Goal: Task Accomplishment & Management: Complete application form

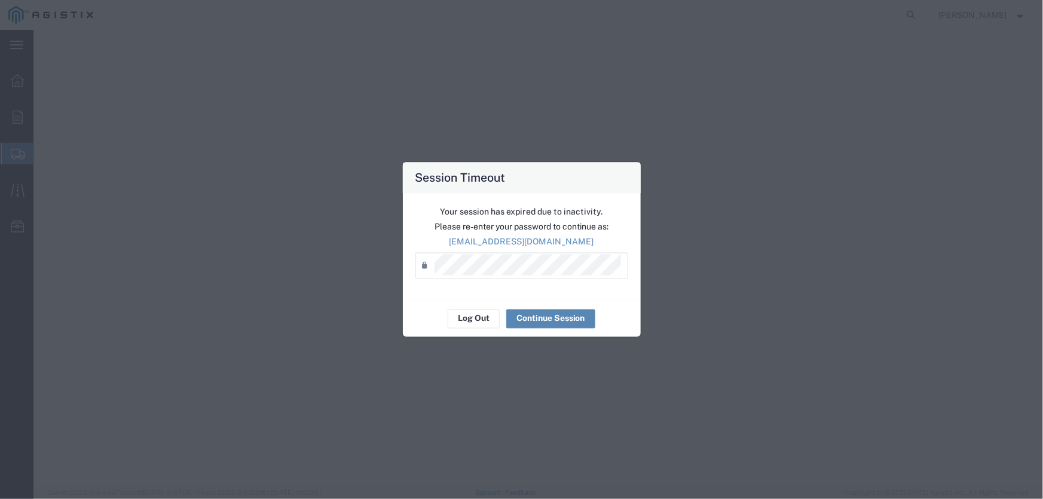
select select
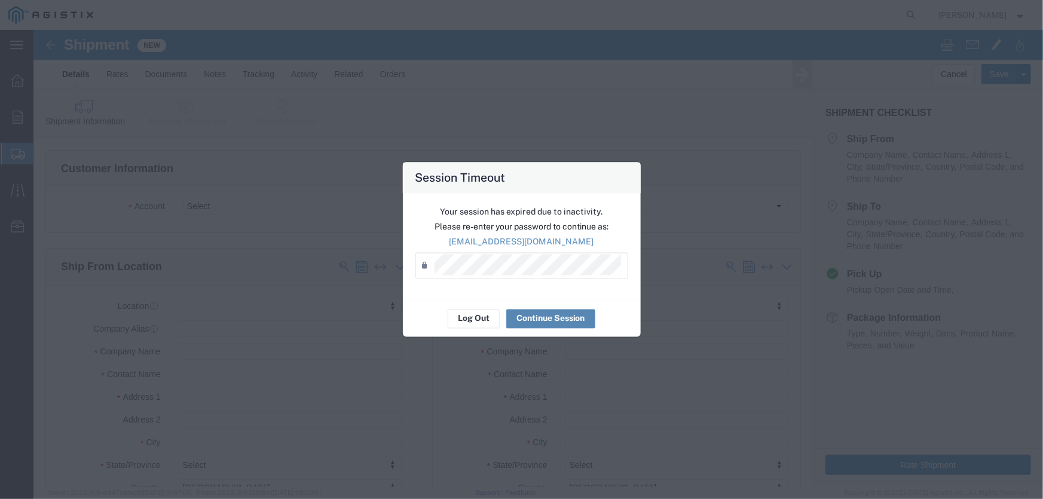
click at [537, 316] on button "Continue Session" at bounding box center [550, 318] width 89 height 19
click at [544, 316] on button "Continue Session" at bounding box center [550, 318] width 89 height 19
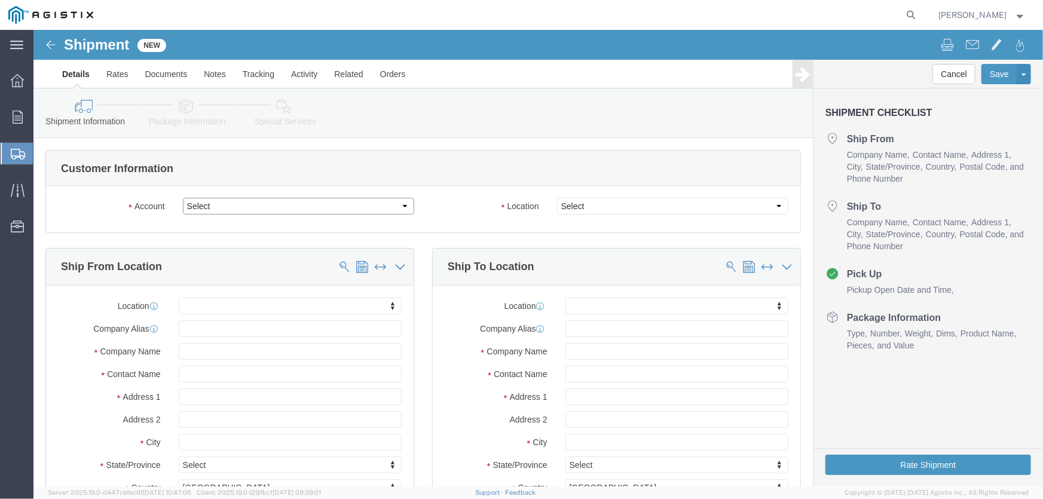
click select "Select PG&E Pacific Air Switch Corp"
select select "9596"
click select "Select PG&E Pacific Air Switch Corp"
select select "PURCHORD"
select select
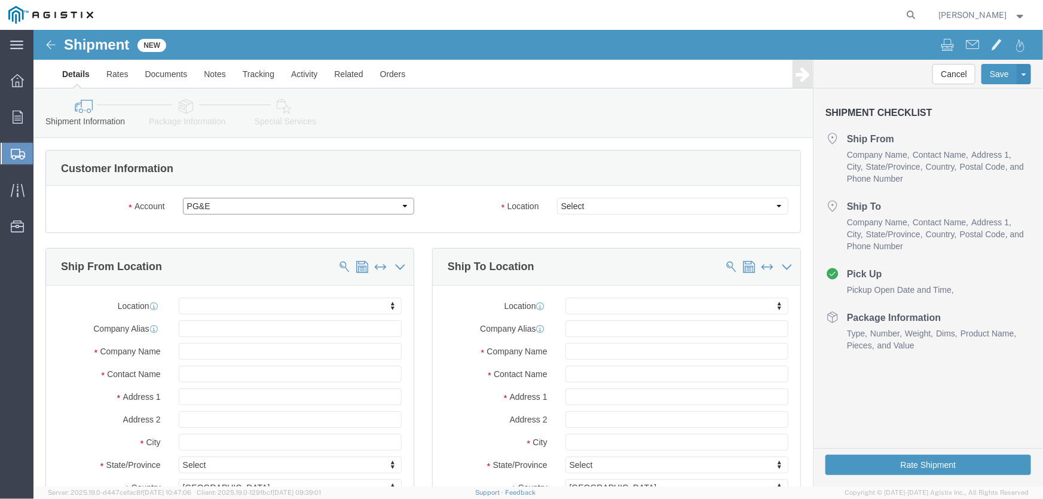
select select
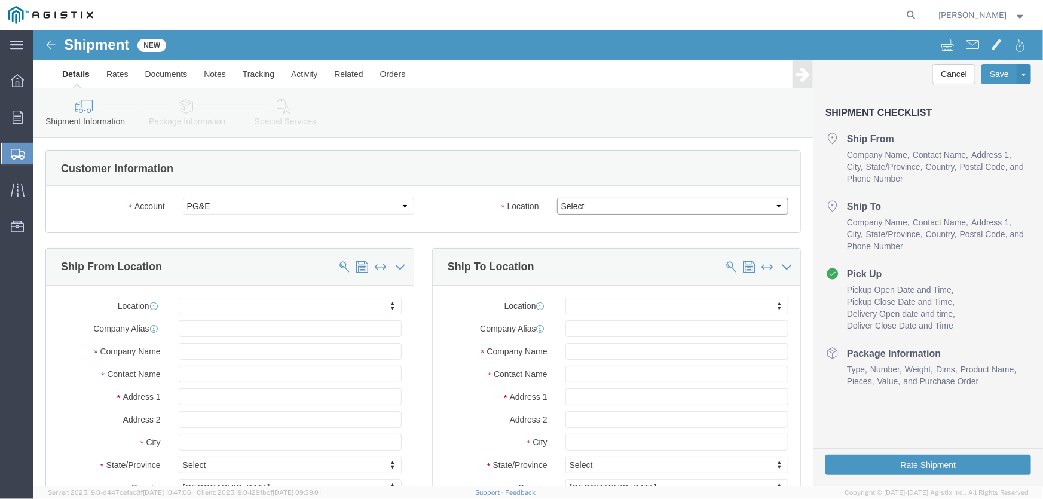
click select "Select"
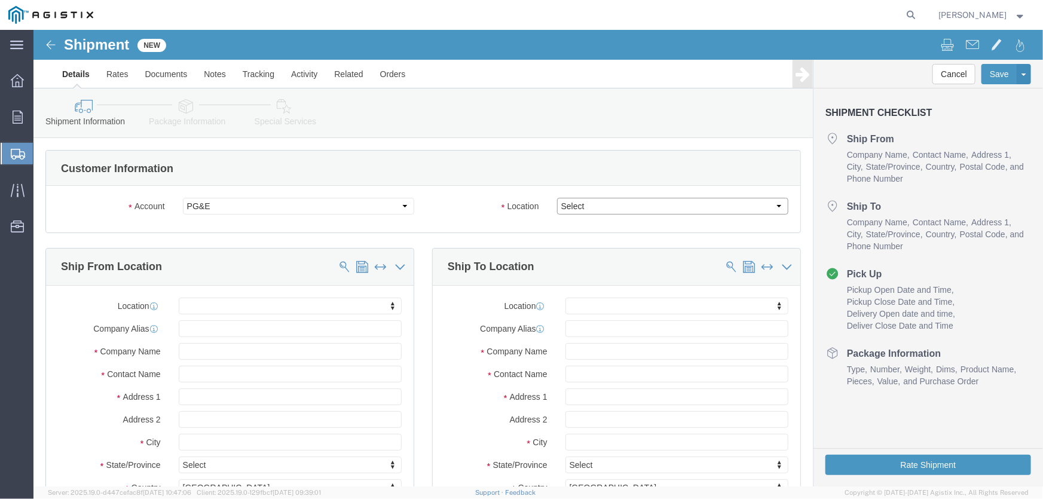
click select "Select"
click select "Select PG&E Pacific Air Switch Corp"
click select "Select"
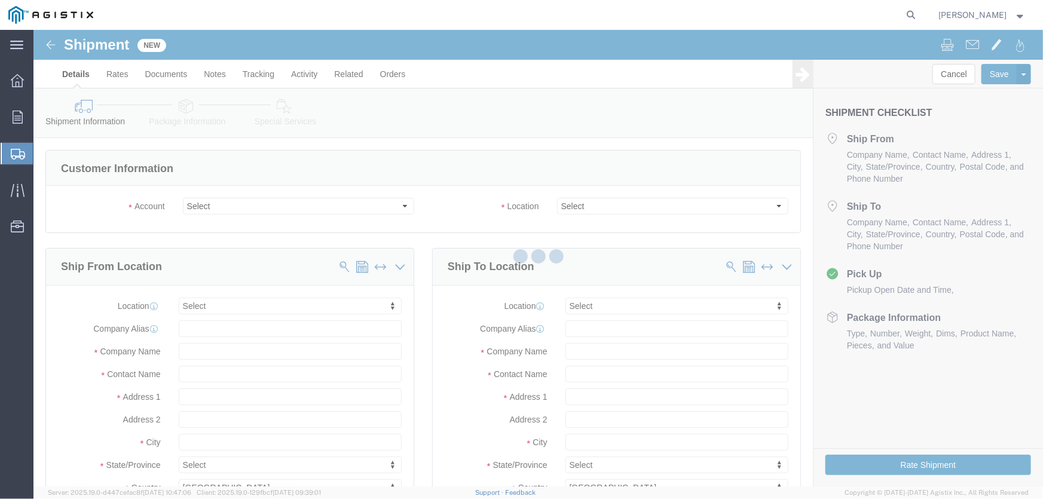
select select
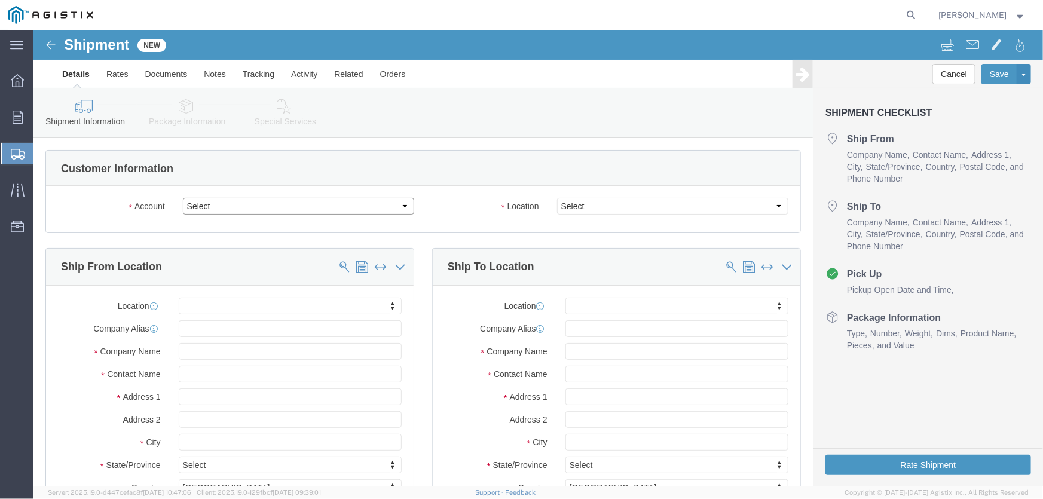
click select "Select PG&E Pacific Air Switch Corp"
select select "9596"
click select "Select PG&E Pacific Air Switch Corp"
select select "PURCHORD"
select select
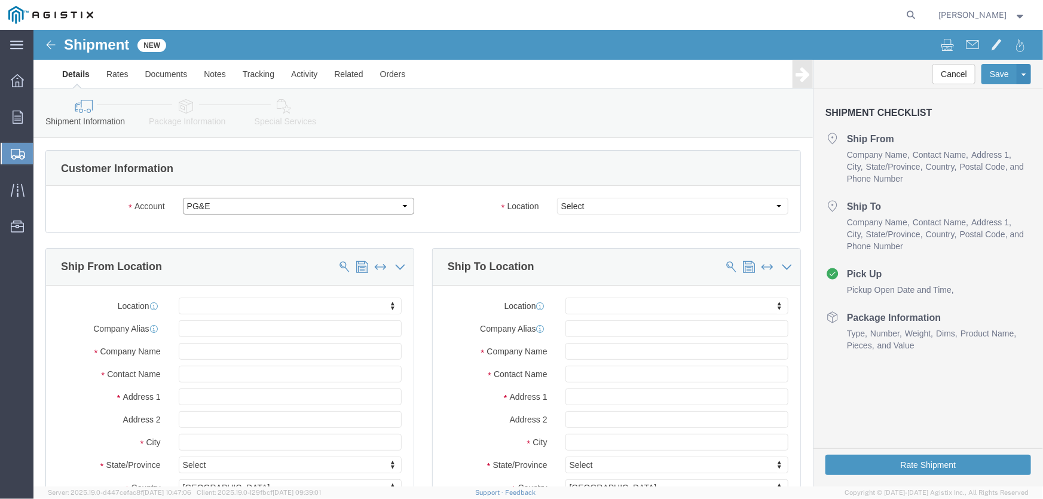
select select
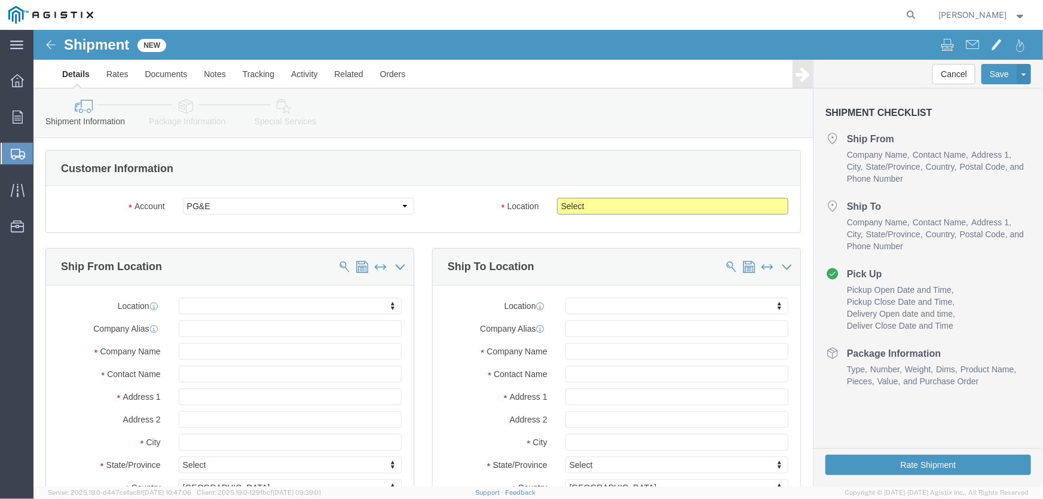
click select "Select All Others [GEOGRAPHIC_DATA] [GEOGRAPHIC_DATA] [GEOGRAPHIC_DATA] [GEOGRA…"
select select "23082"
click select "Select All Others [GEOGRAPHIC_DATA] [GEOGRAPHIC_DATA] [GEOGRAPHIC_DATA] [GEOGRA…"
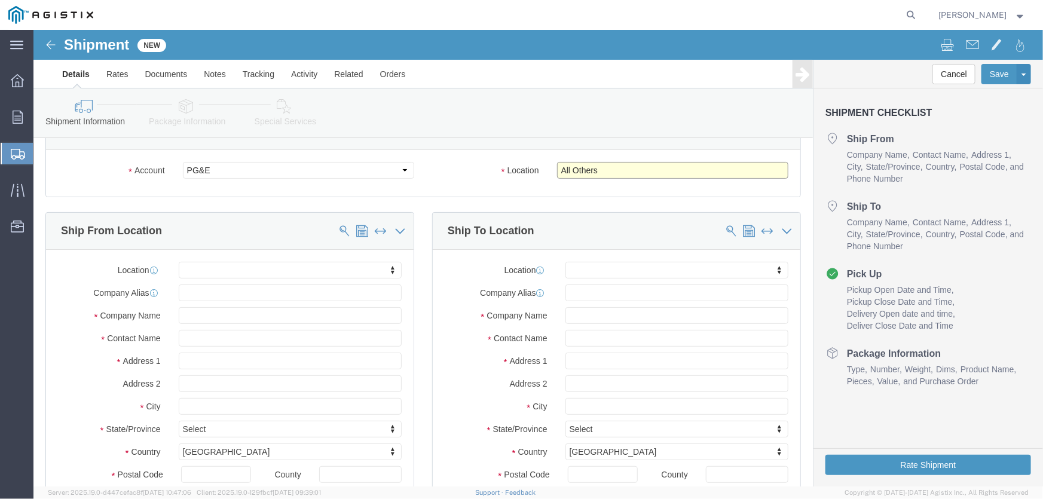
scroll to position [54, 0]
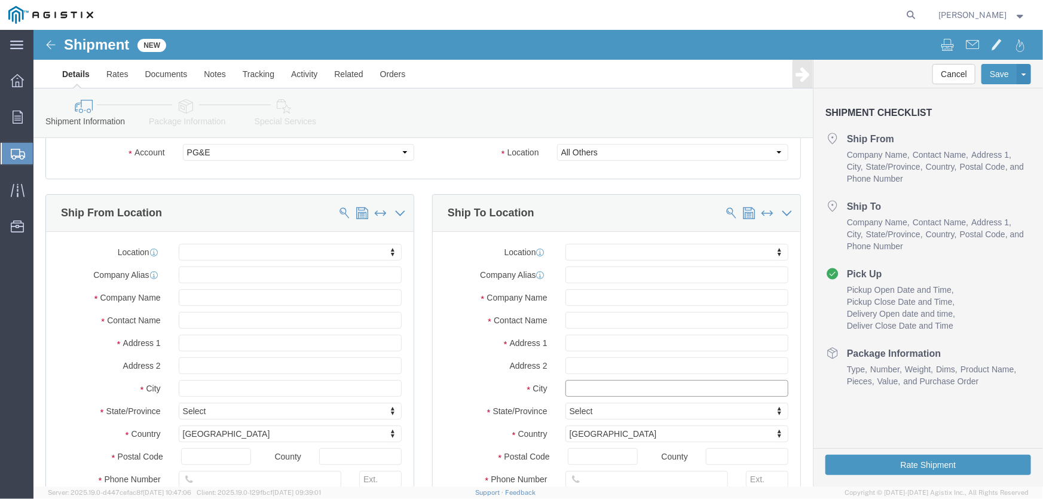
click input "text"
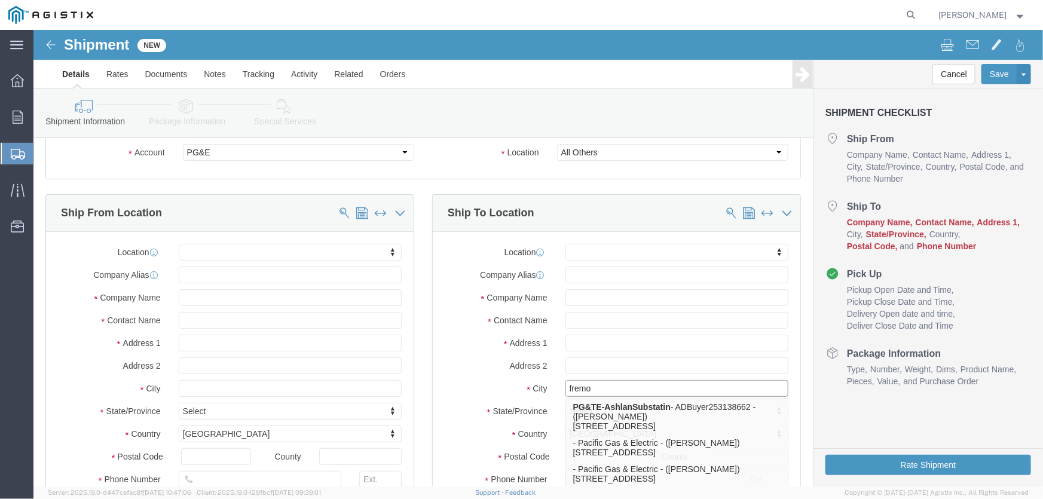
type input "fremon"
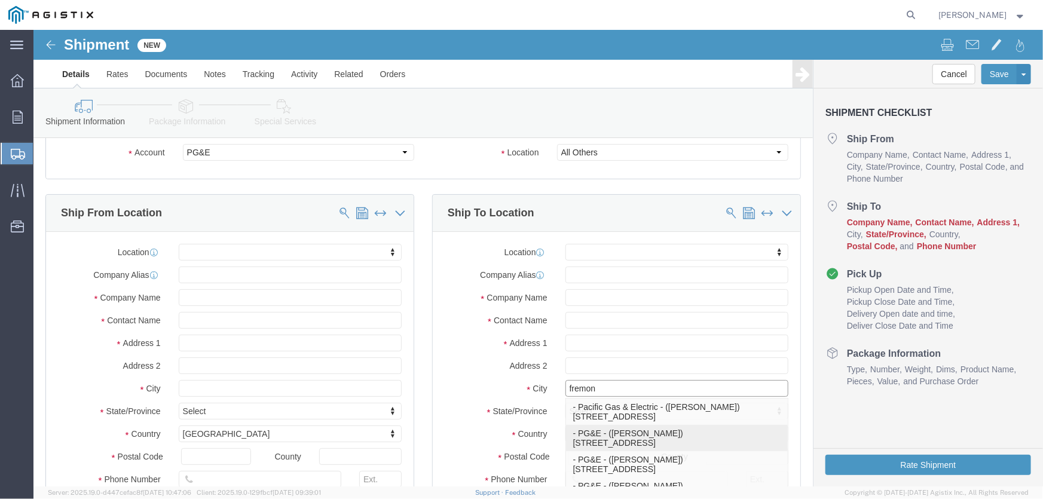
click div "- PG&E - ([PERSON_NAME]) [STREET_ADDRESS]"
select select
type input "PG&E"
type input "[PERSON_NAME]"
type input "[STREET_ADDRESS]"
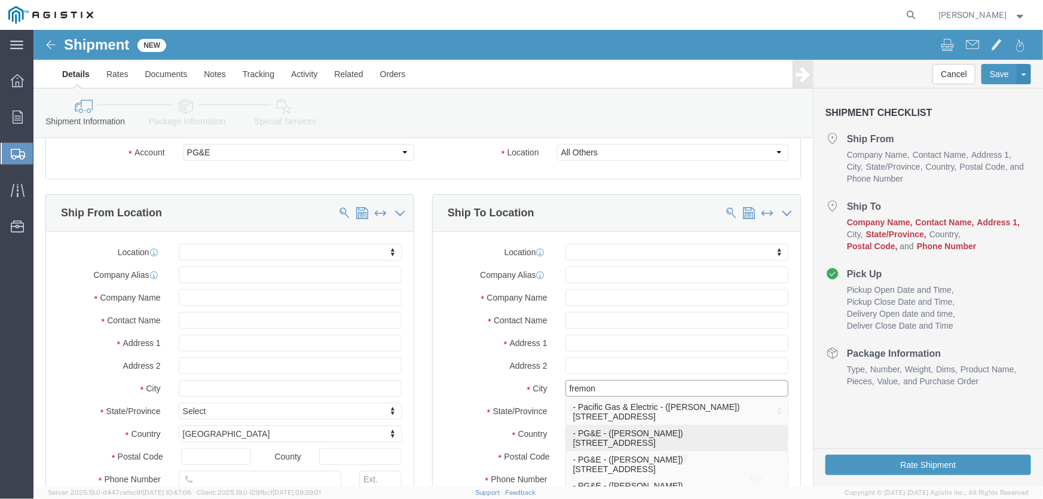
type input "Fremont"
type input "94538"
type input "4085008851"
type input "[EMAIL_ADDRESS][DOMAIN_NAME]"
checkbox input "true"
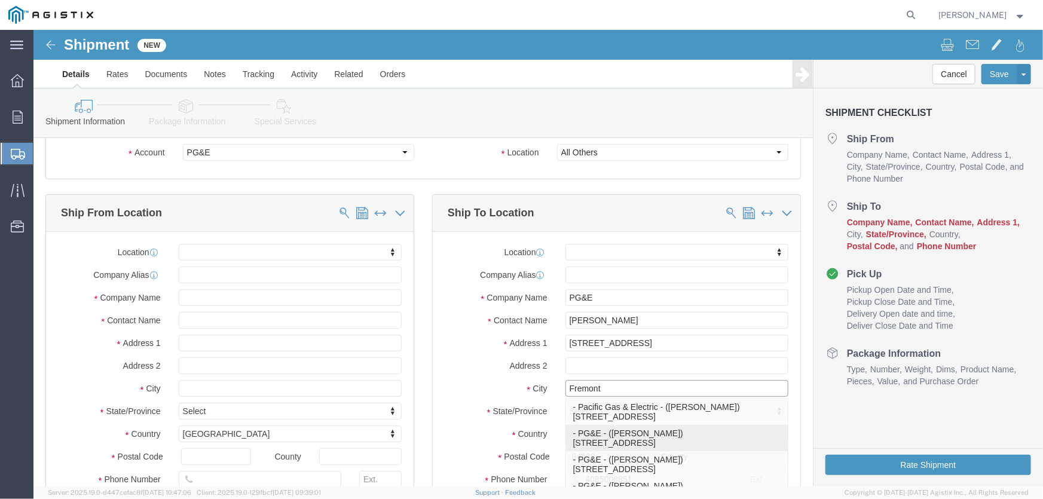
select select "CA"
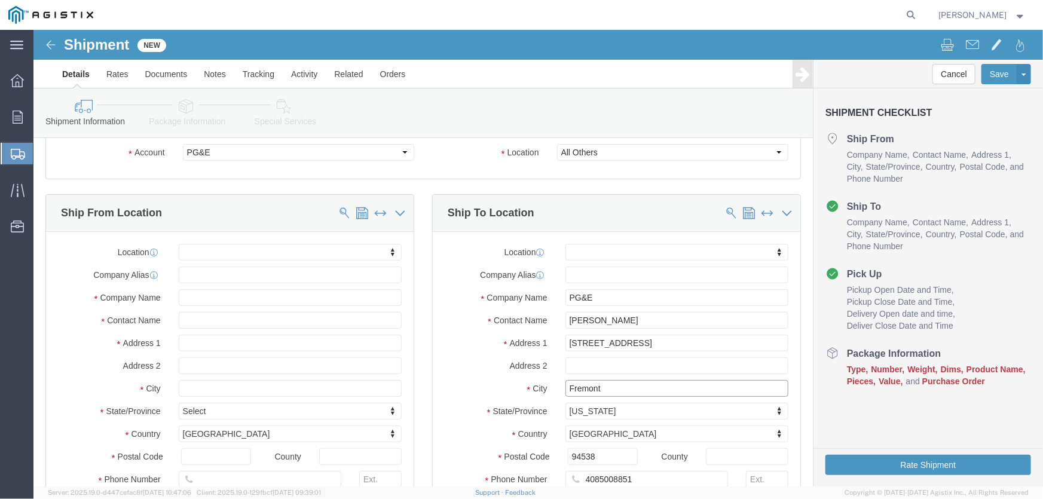
type input "Fremont"
select select
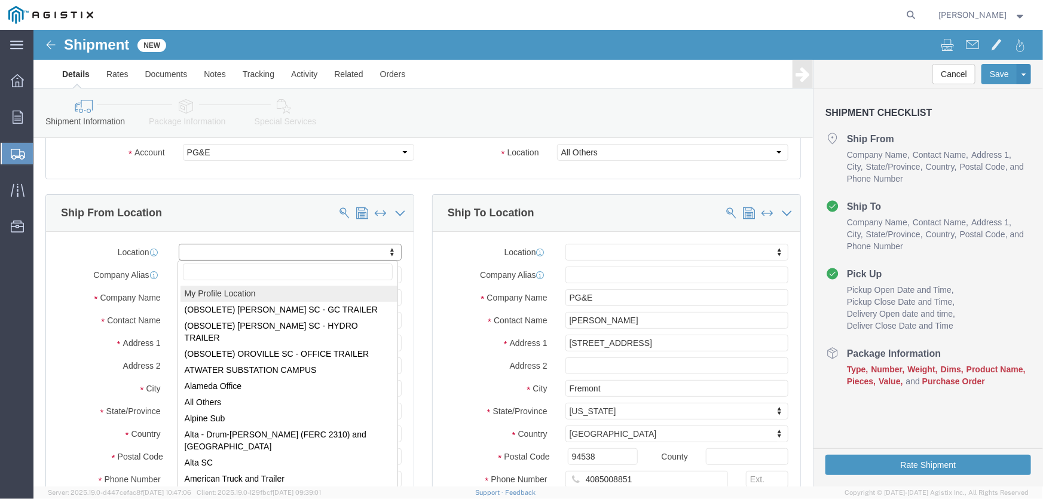
select select "MYPROFILE"
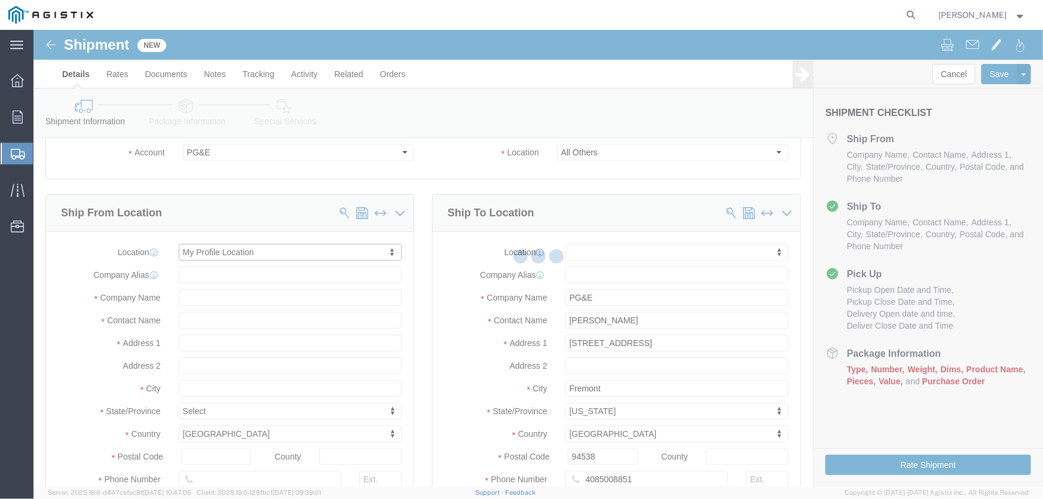
type input "Pacific Air Switch Corp"
type input "[PERSON_NAME]"
type input "[STREET_ADDRESS]"
type input "[GEOGRAPHIC_DATA]"
type input "97116"
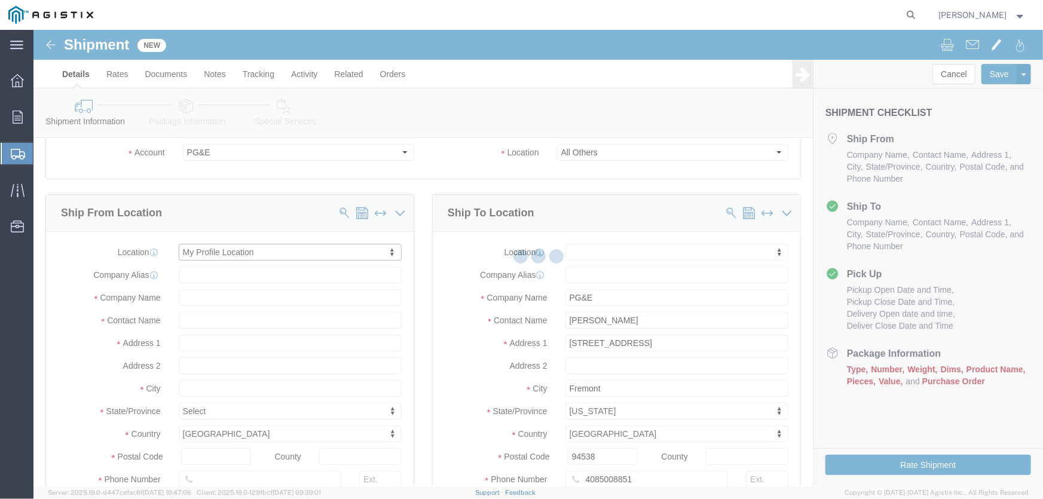
type input "[PHONE_NUMBER]"
type input "[EMAIL_ADDRESS][DOMAIN_NAME]"
checkbox input "true"
select select "OR"
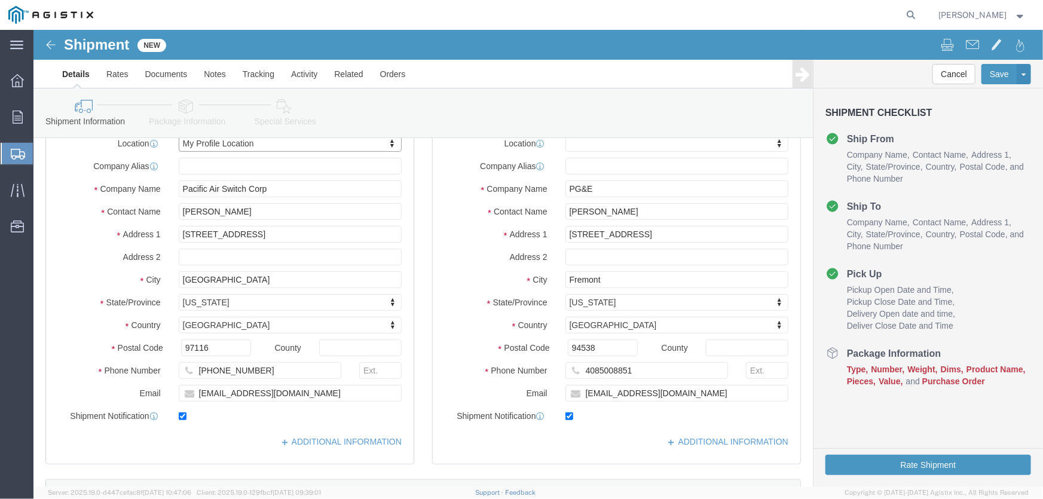
scroll to position [217, 0]
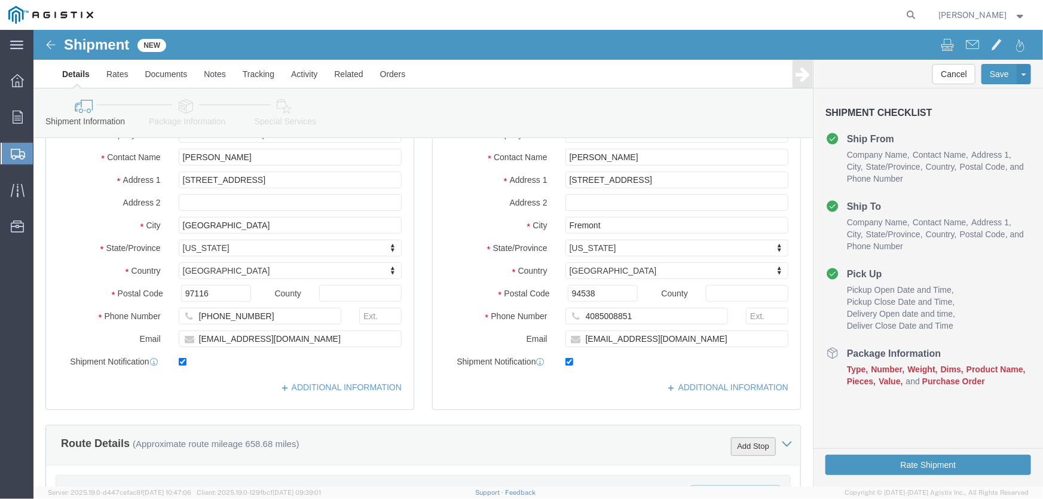
click button "Add Stop"
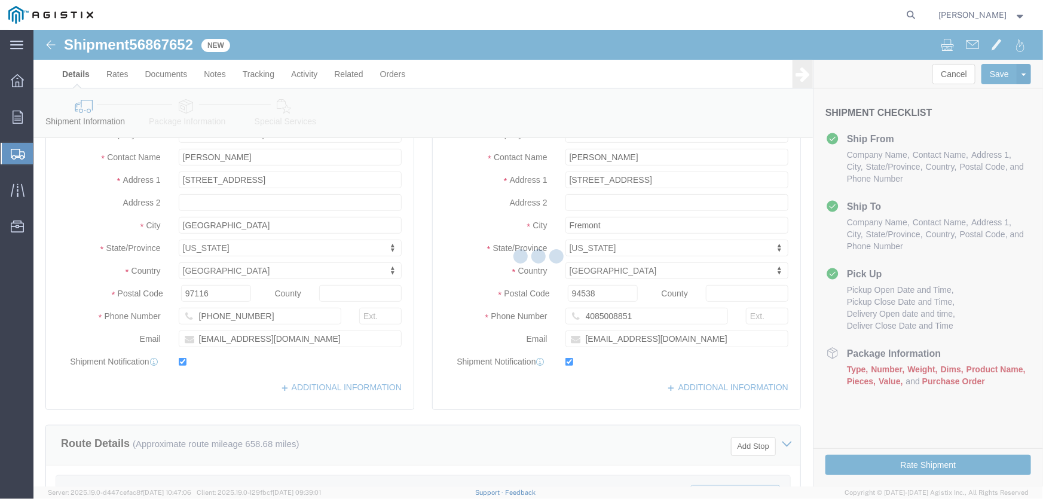
select select "21396"
select select "PURCHORD"
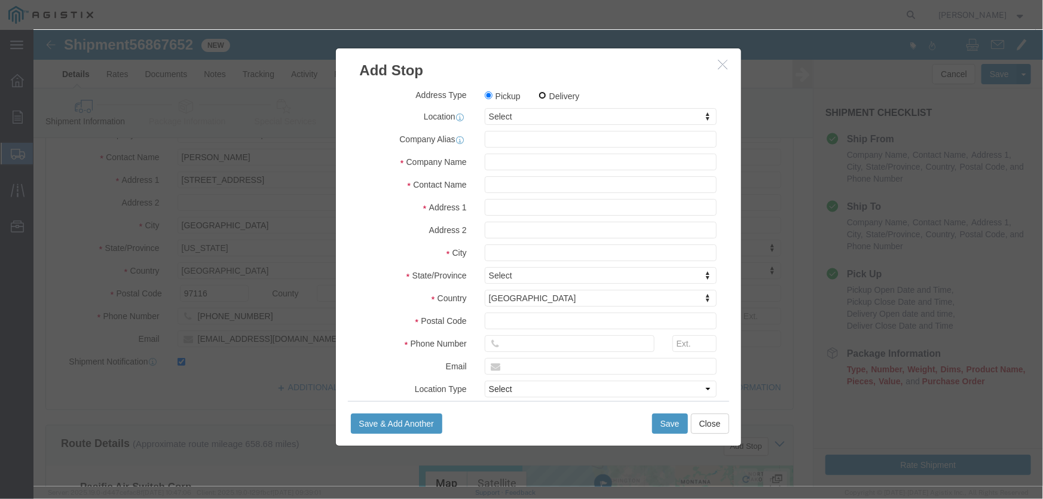
click input "Delivery"
radio input "true"
select select
click input "text"
type input "roseville"
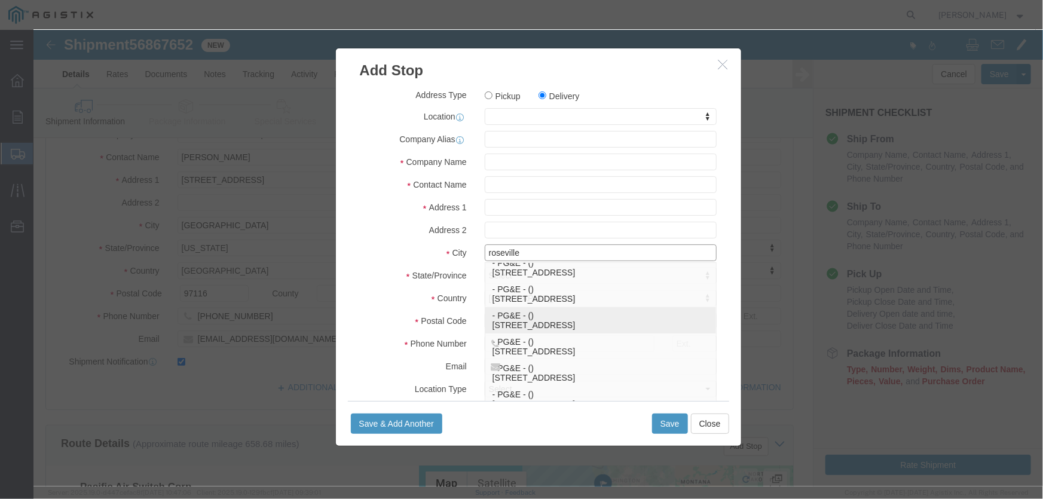
scroll to position [62, 0]
click p "- PG&E - () [STREET_ADDRESS]"
select select
type input "PG&E"
type input "[STREET_ADDRESS]"
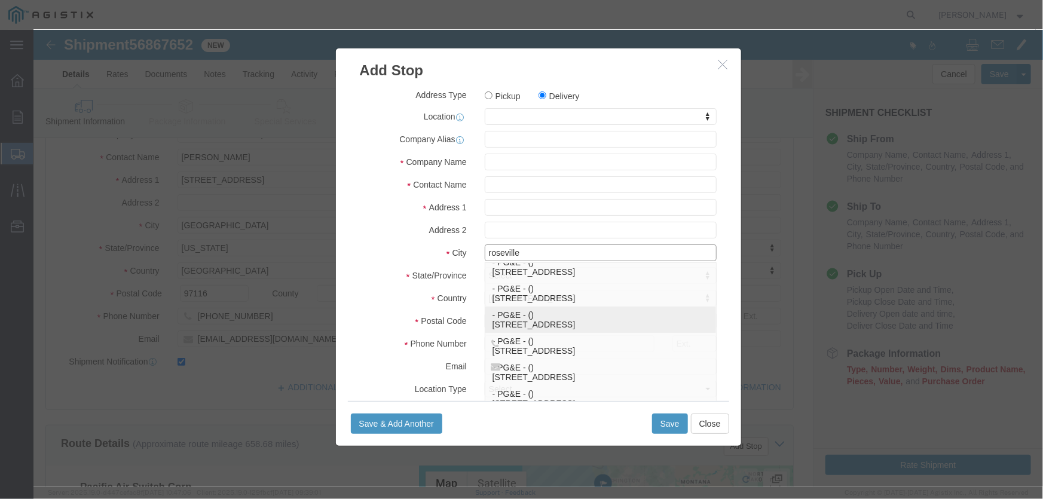
type input "[GEOGRAPHIC_DATA]"
type input "95678"
select select "CA"
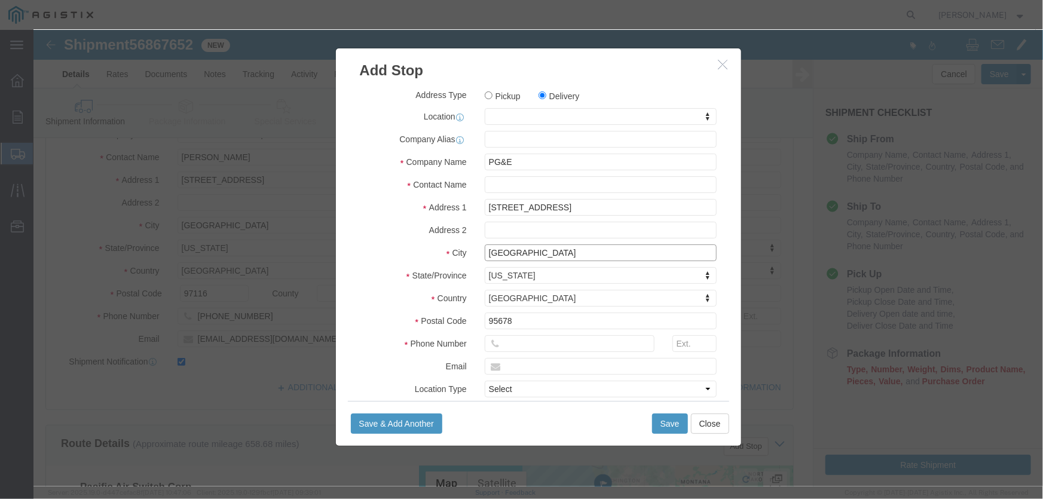
type input "[GEOGRAPHIC_DATA]"
click input "text"
type input "9162915735"
click input "text"
type input "[PERSON_NAME]"
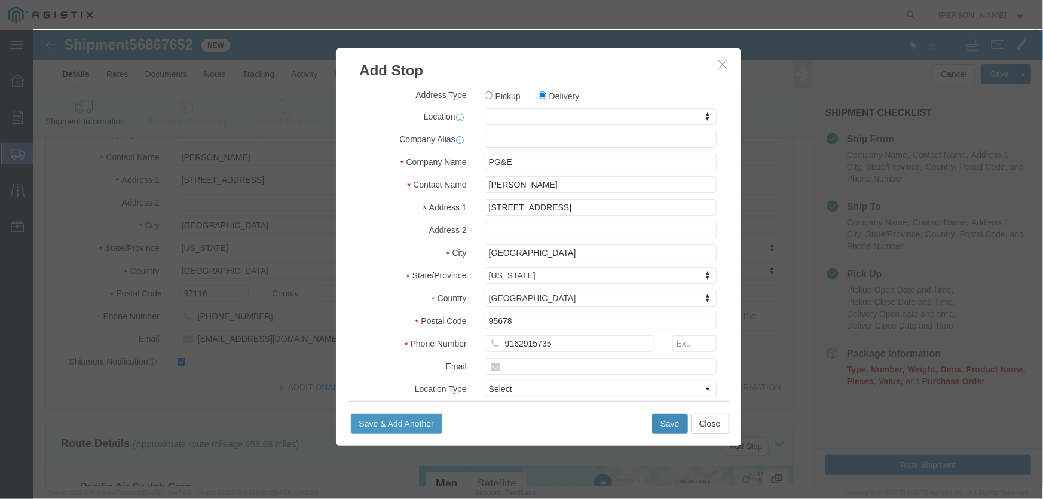
click button "Save"
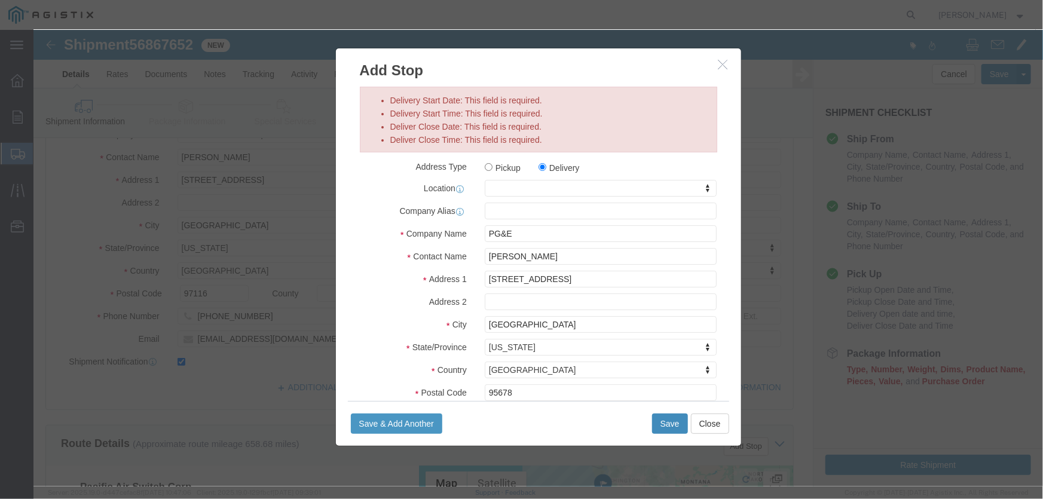
click button "Save"
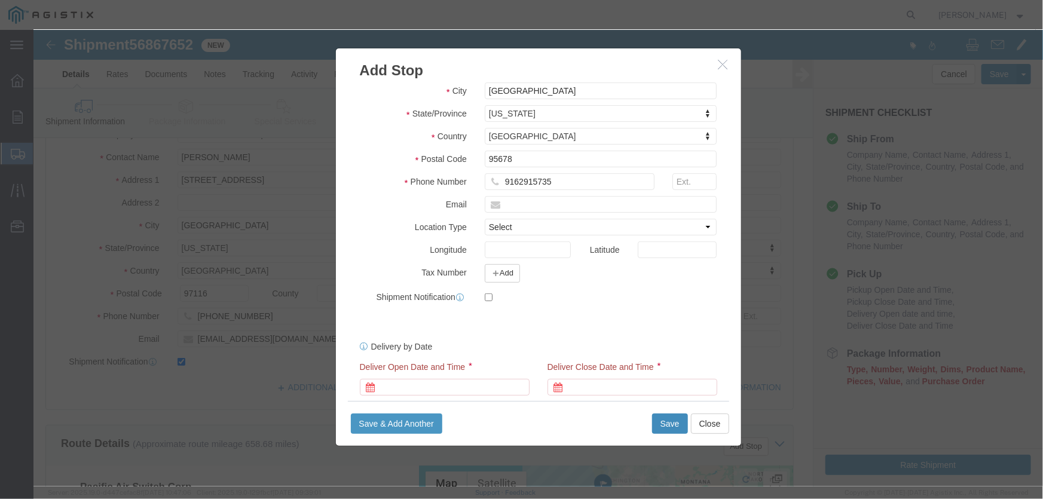
scroll to position [249, 0]
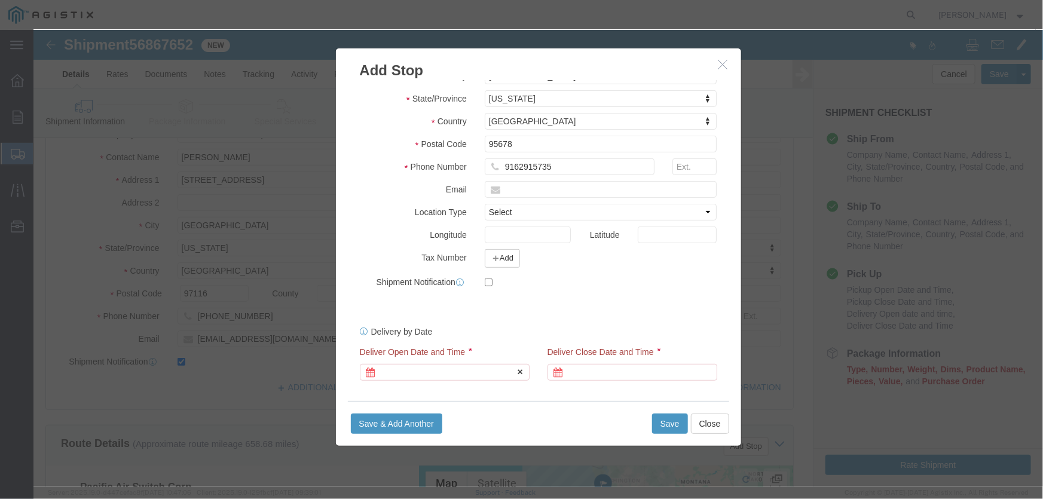
click div
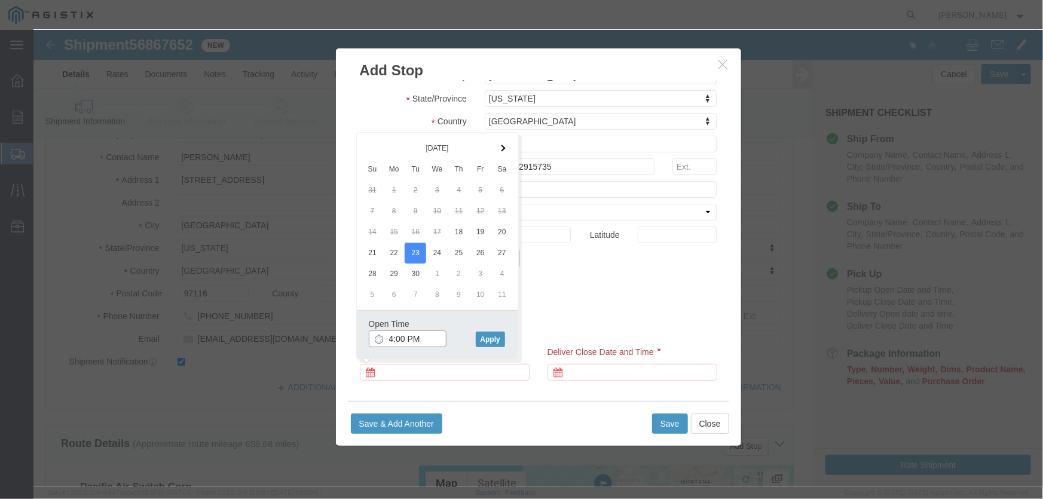
click input "4:00 PM"
type input "7:00 AM"
click button "Apply"
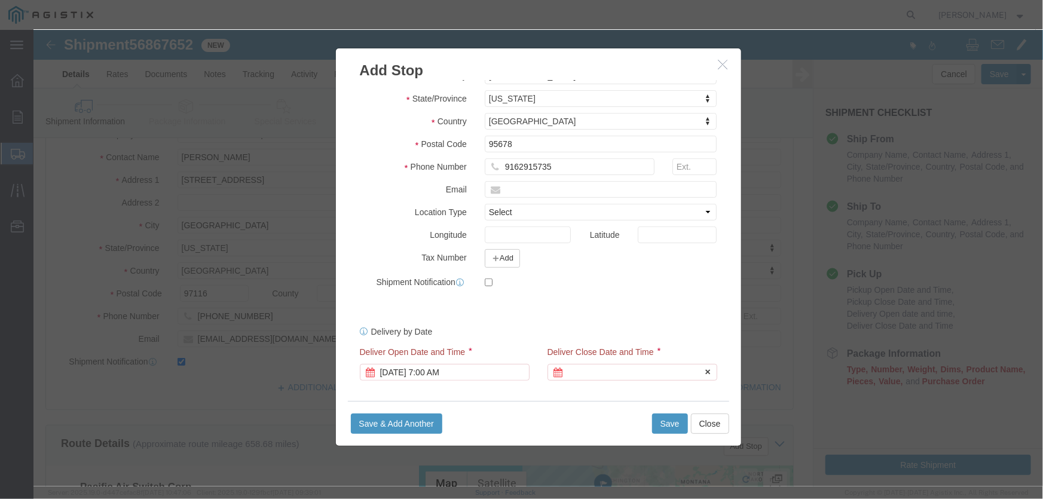
click div
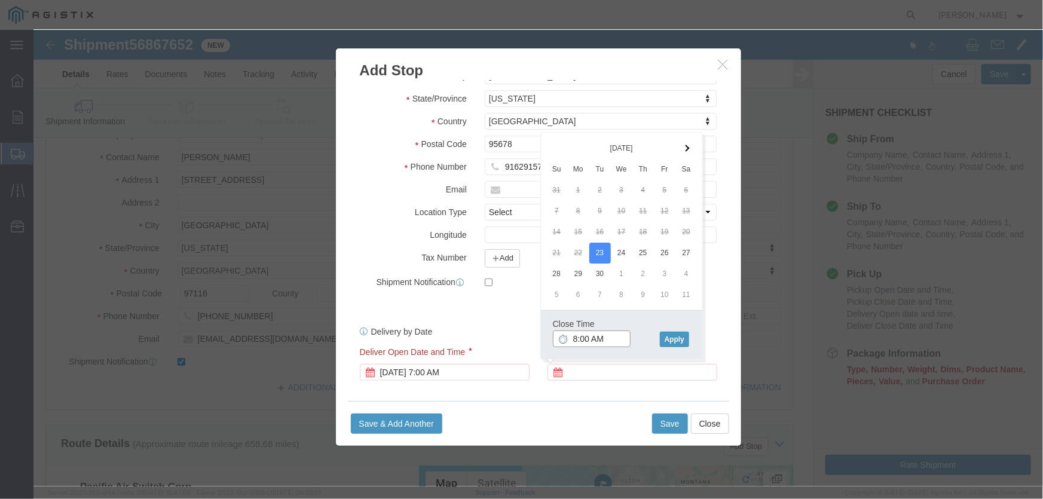
click input "8:00 AM"
type input "4:00 PM"
click button "Apply"
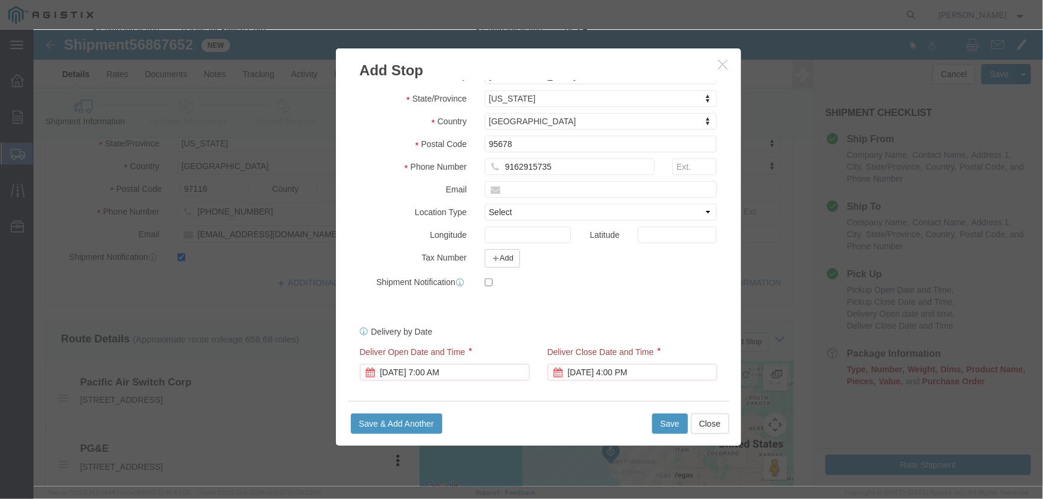
scroll to position [326, 0]
click button "Save"
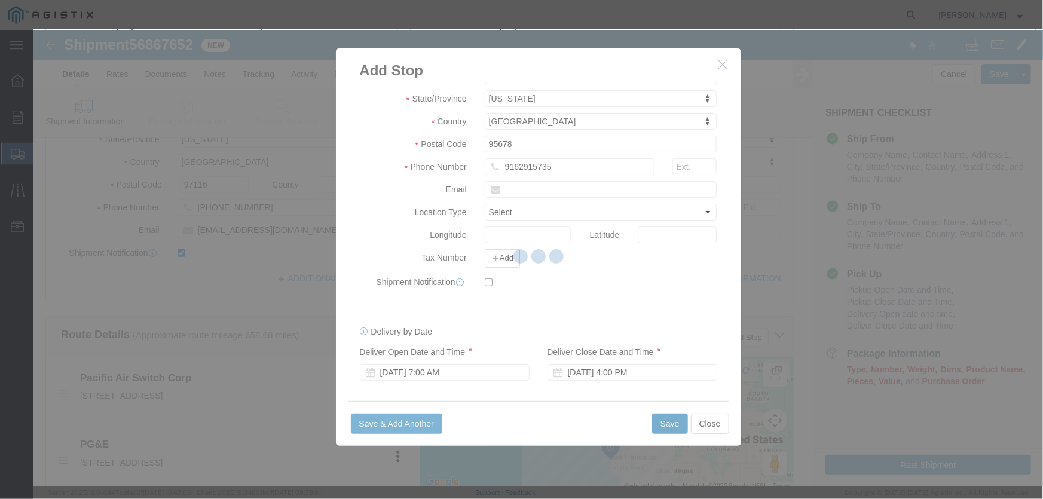
select select "D"
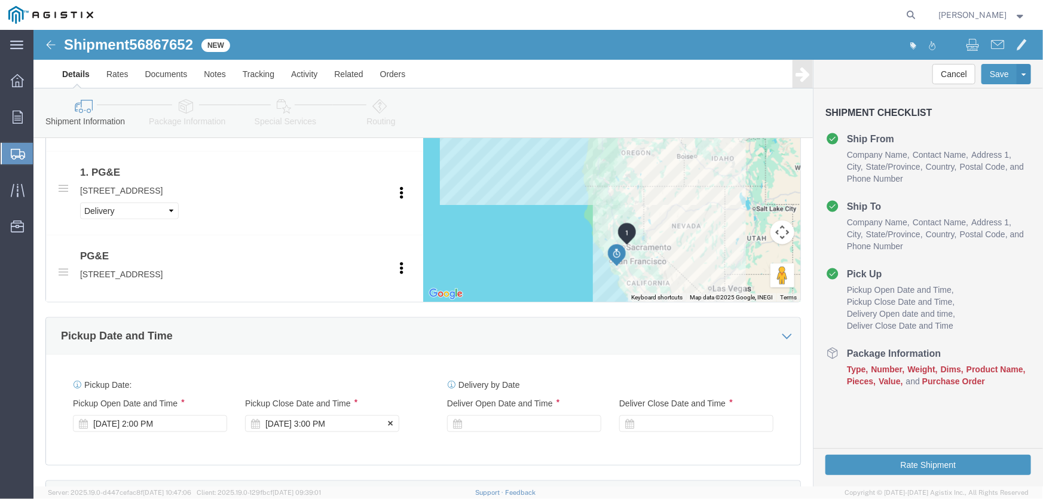
scroll to position [651, 0]
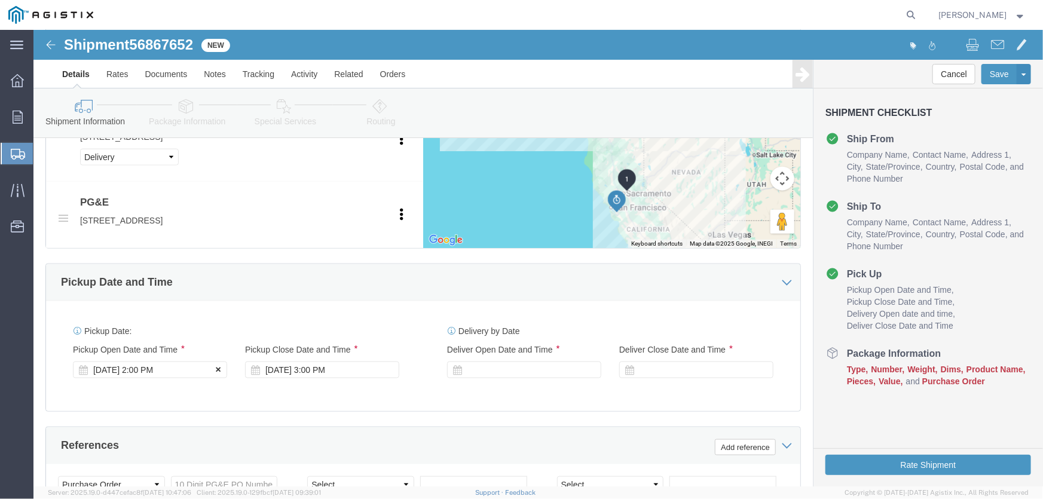
click button
click div
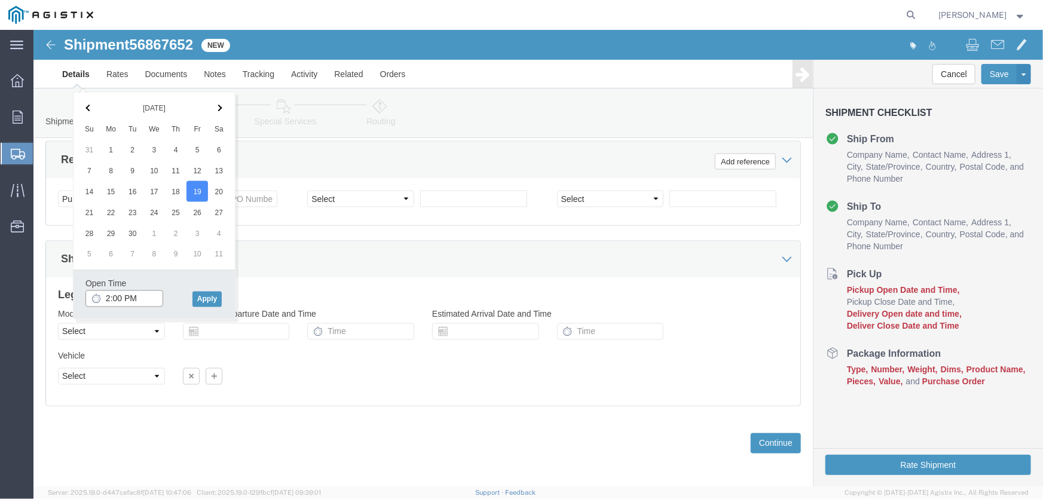
click input "2:00 PM"
type input "6:00 AM"
click button "Apply"
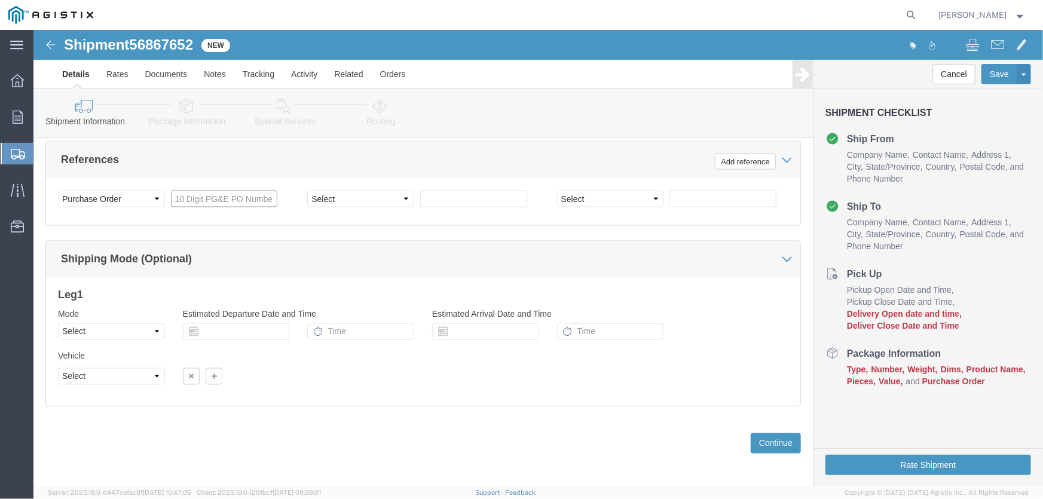
click input "text"
type input "2701140873"
click select "Select Account Type Activity ID Airline Appointment Number ASN Batch Request # …"
select select "PURCHORD"
click select "Select Account Type Activity ID Airline Appointment Number ASN Batch Request # …"
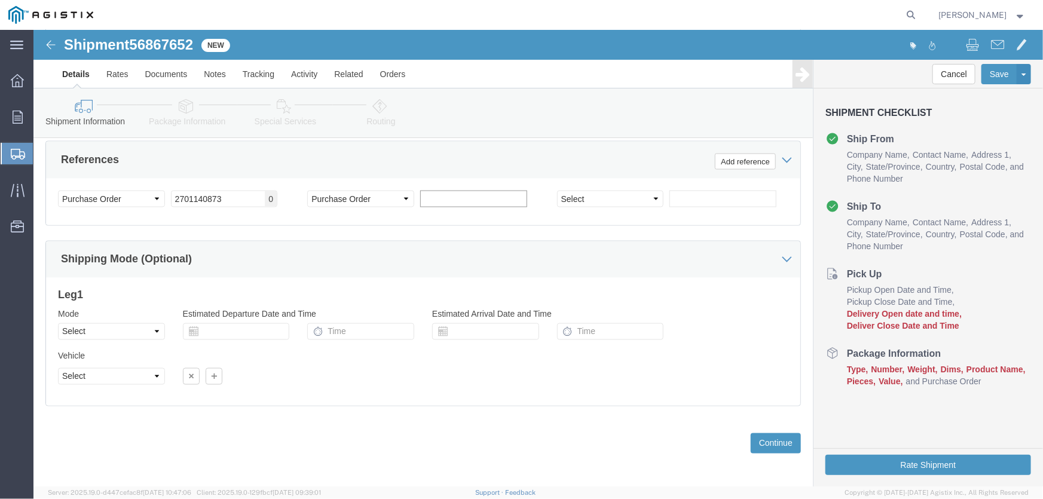
click input "text"
type input "2701136930"
click select "Select Account Type Activity ID Airline Appointment Number ASN Batch Request # …"
select select "SALEORDR"
drag, startPoint x: 550, startPoint y: 163, endPoint x: 578, endPoint y: 167, distance: 28.5
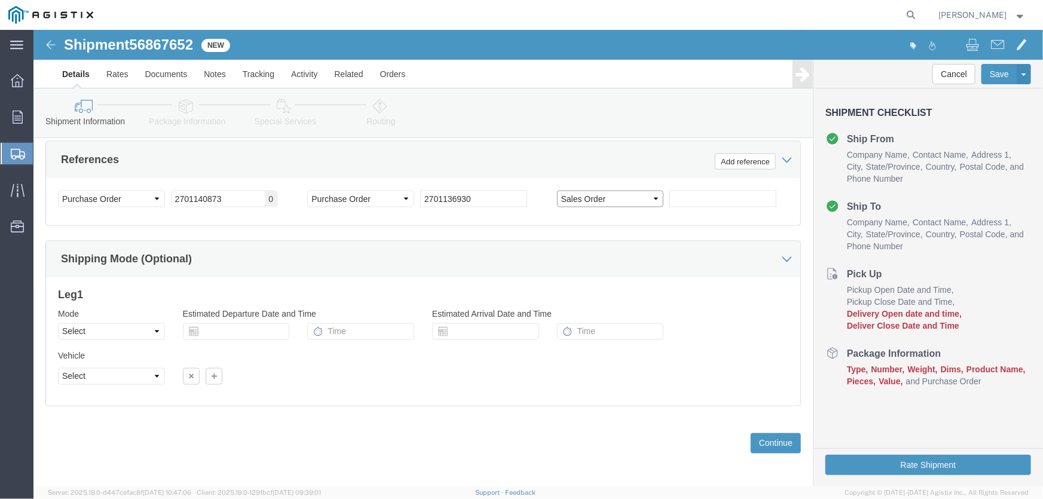
click select "Select Account Type Activity ID Airline Appointment Number ASN Batch Request # …"
click input "text"
type input "22872A-[GEOGRAPHIC_DATA], [GEOGRAPHIC_DATA]"
click button "Add reference"
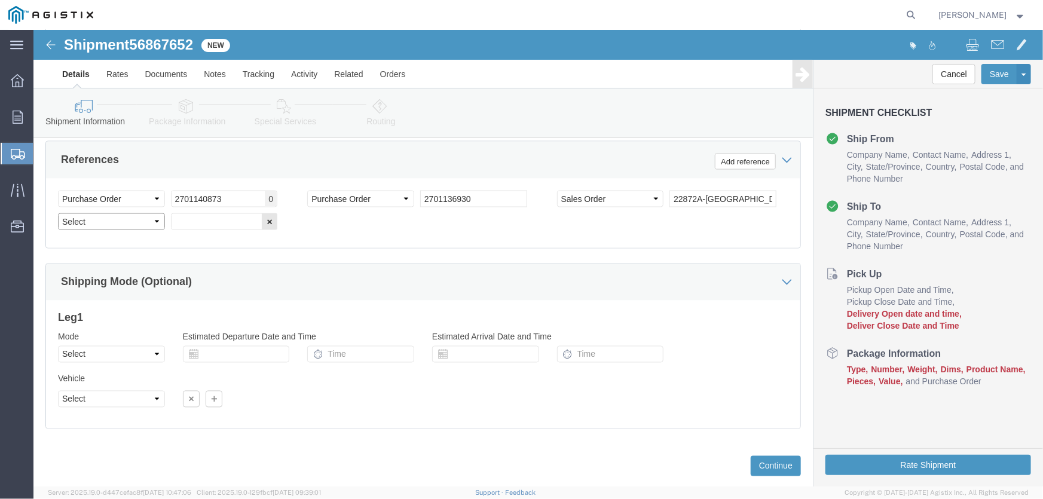
click select "Select Account Type Activity ID Airline Appointment Number ASN Batch Request # …"
select select "SALEORDR"
click select "Select Account Type Activity ID Airline Appointment Number ASN Batch Request # …"
click input "text"
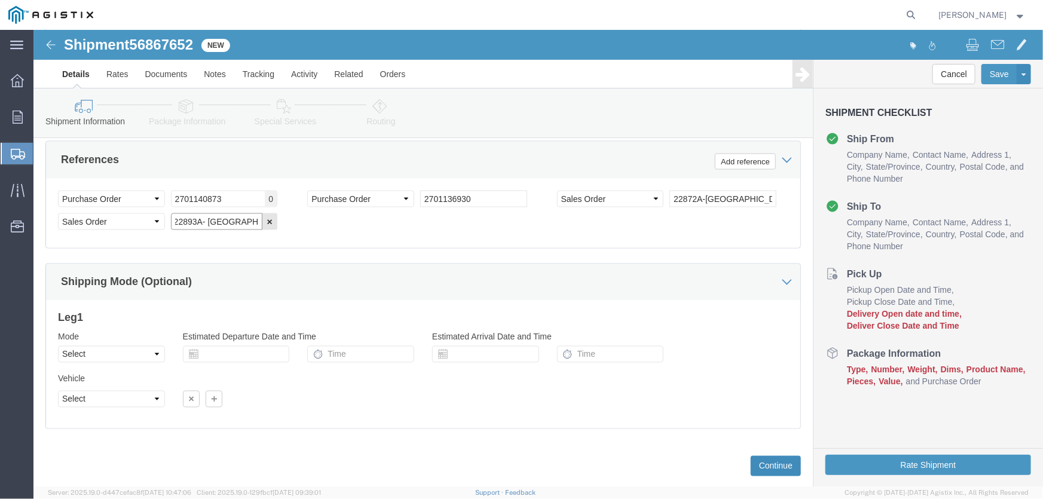
type input "22893A- [GEOGRAPHIC_DATA], [GEOGRAPHIC_DATA]"
click button "Continue"
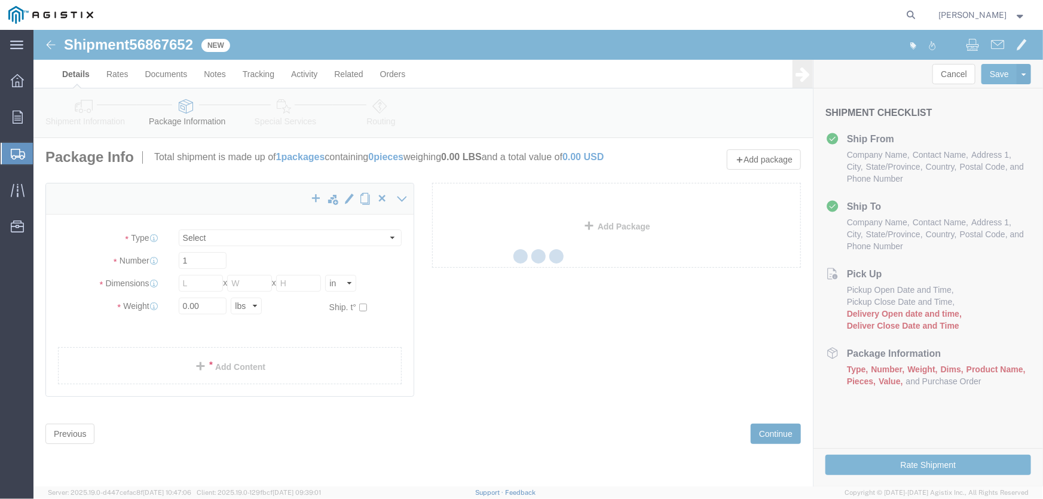
scroll to position [0, 0]
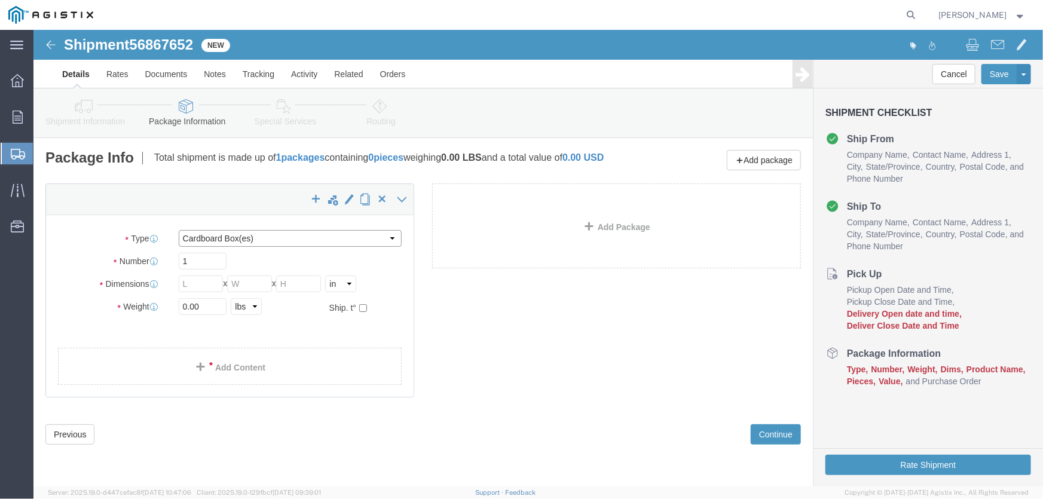
click select "Select Bulk Bundle(s) Cardboard Box(es) Carton(s) Crate(s) Drum(s) (Fiberboard)…"
select select "CRAT"
click select "Select Bulk Bundle(s) Cardboard Box(es) Carton(s) Crate(s) Drum(s) (Fiberboard)…"
click input "1"
drag, startPoint x: 163, startPoint y: 238, endPoint x: 142, endPoint y: 237, distance: 20.9
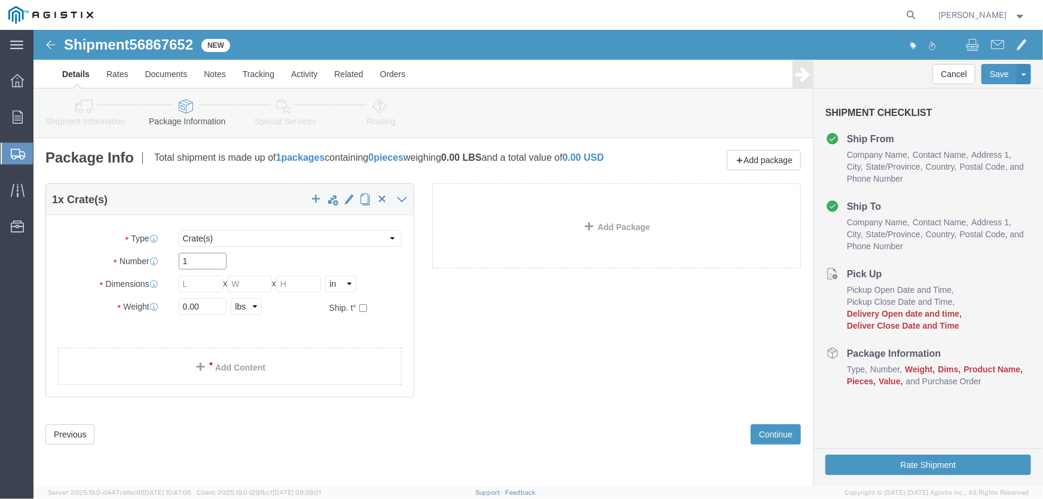
click div "1"
click input "text"
type input "83"
type input "75"
type input "44"
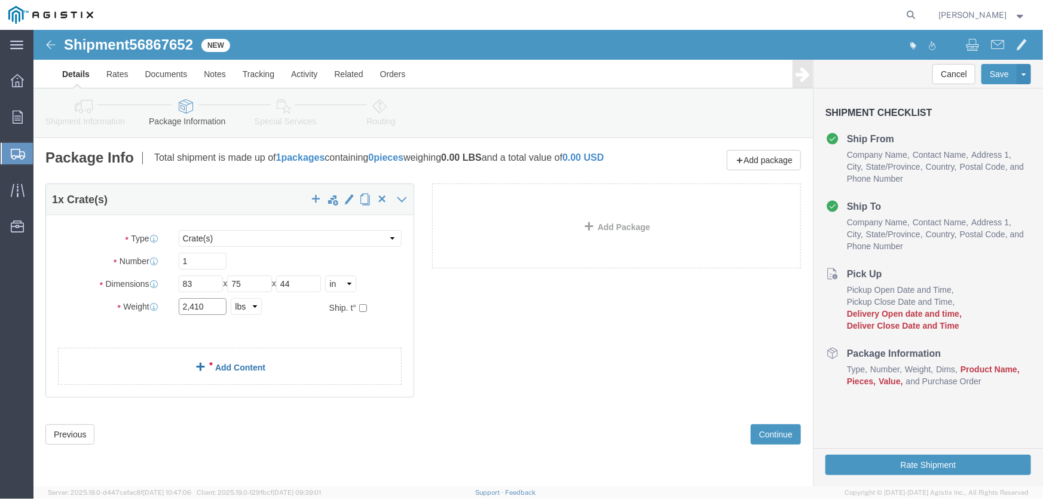
type input "2,410"
click link "Add Content"
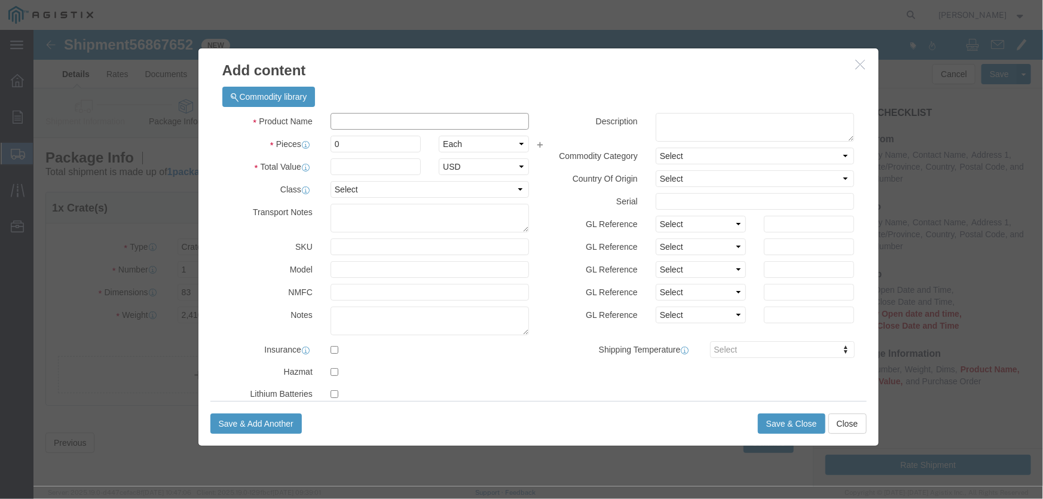
click input "text"
type input "Switch crates, galvanized Pipe & brackets"
type input "6"
click input "text"
type input "15668"
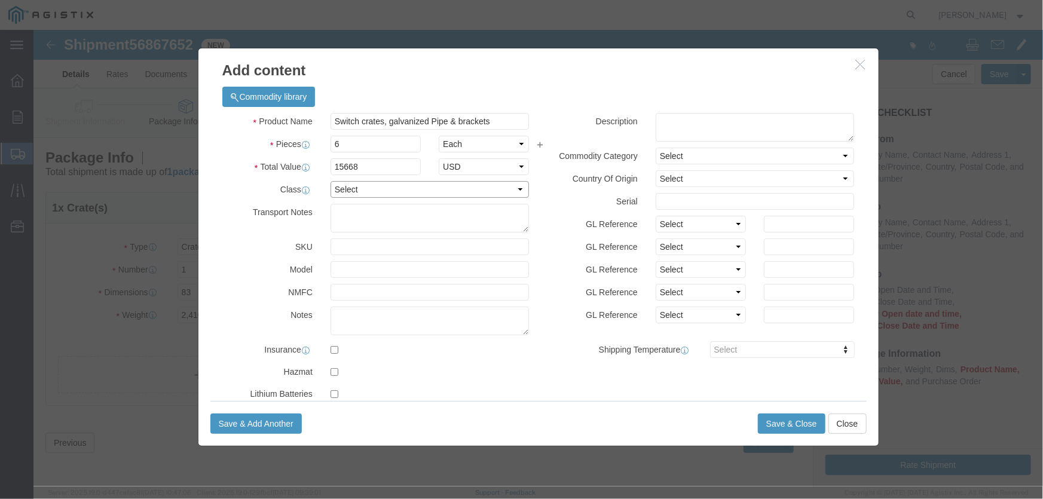
click select "Select 50 55 60 65 70 85 92.5 100 125 175 250 300 400"
select select "100"
click select "Select 50 55 60 65 70 85 92.5 100 125 175 250 300 400"
click textarea
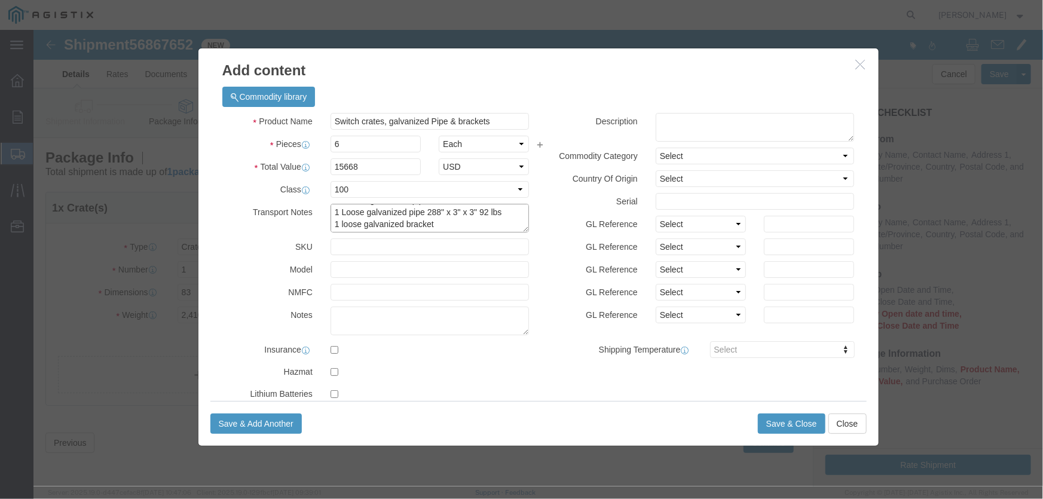
paste textarea "1 loose galvanized bracket"
click textarea "1 crate Switches 83" x 75" x 44" 1,900 lbs 1 Bundle galvanized pipe 132" x 5" x…"
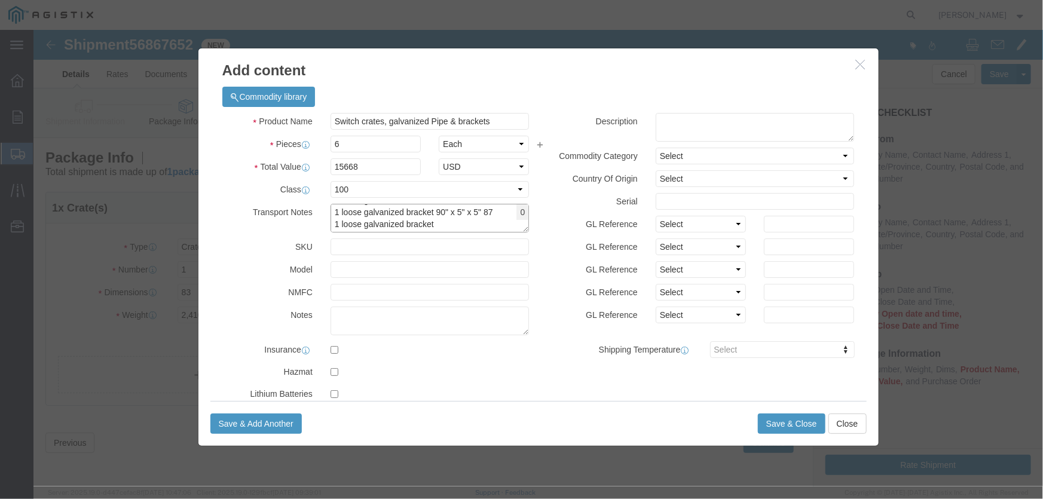
drag, startPoint x: 396, startPoint y: 185, endPoint x: 289, endPoint y: 203, distance: 107.9
click div "Product Name Switch crates, galvanized Pipe & brackets Pieces 6 Select Bag Barr…"
click textarea "1 crate Switches 83" x 75" x 44" 1,900 lbs 1 Bundle galvanized pipe 132" x 5" x…"
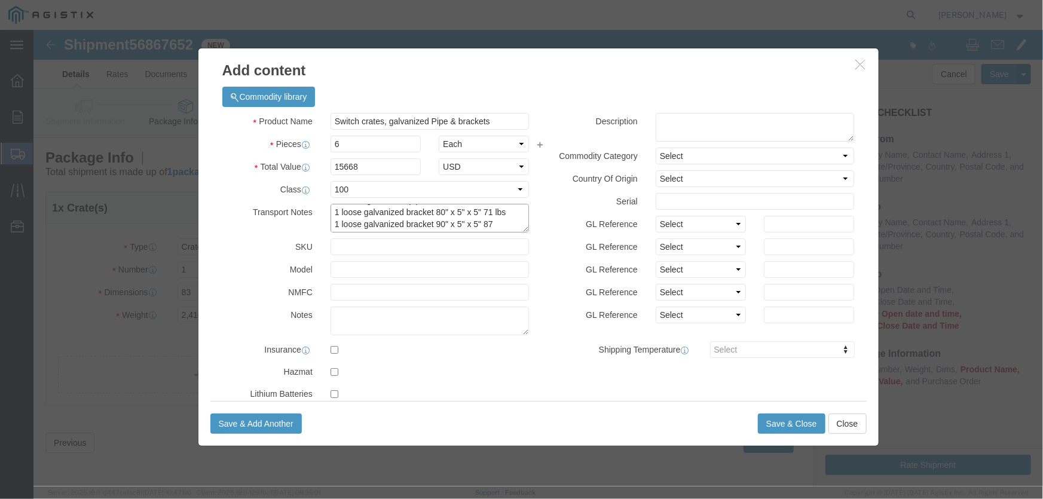
drag, startPoint x: 493, startPoint y: 211, endPoint x: 484, endPoint y: 204, distance: 11.5
click div "Product Name Switch crates, galvanized Pipe & brackets Pieces 6 Select Bag Barr…"
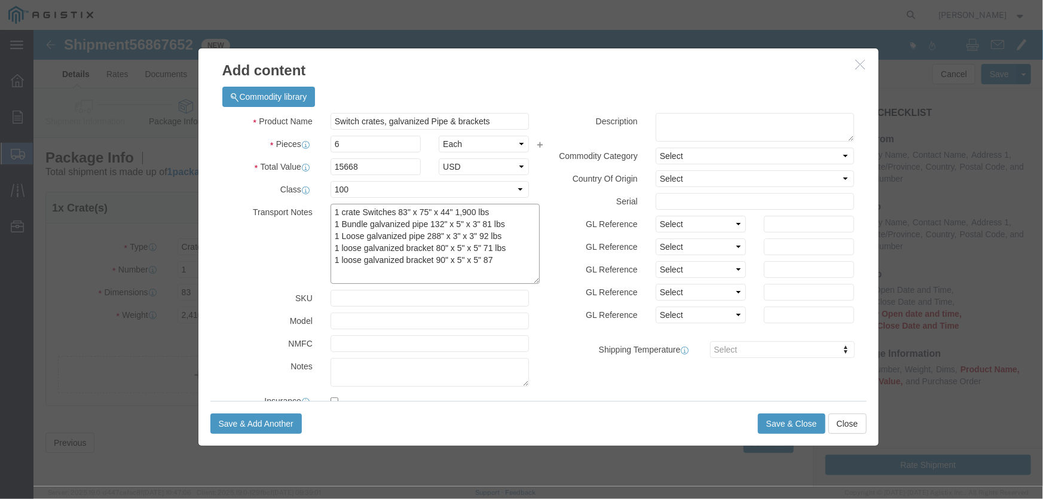
scroll to position [0, 0]
drag, startPoint x: 486, startPoint y: 201, endPoint x: 503, endPoint y: 287, distance: 88.3
click div "Product Name Switch crates, galvanized Pipe & brackets Pieces 6 Select Bag Barr…"
drag, startPoint x: 393, startPoint y: 230, endPoint x: 277, endPoint y: 228, distance: 116.6
click div "Transport Notes 1 crate Switches 83" x 75" x 44" 1,900 lbs 1 Bundle galvanized …"
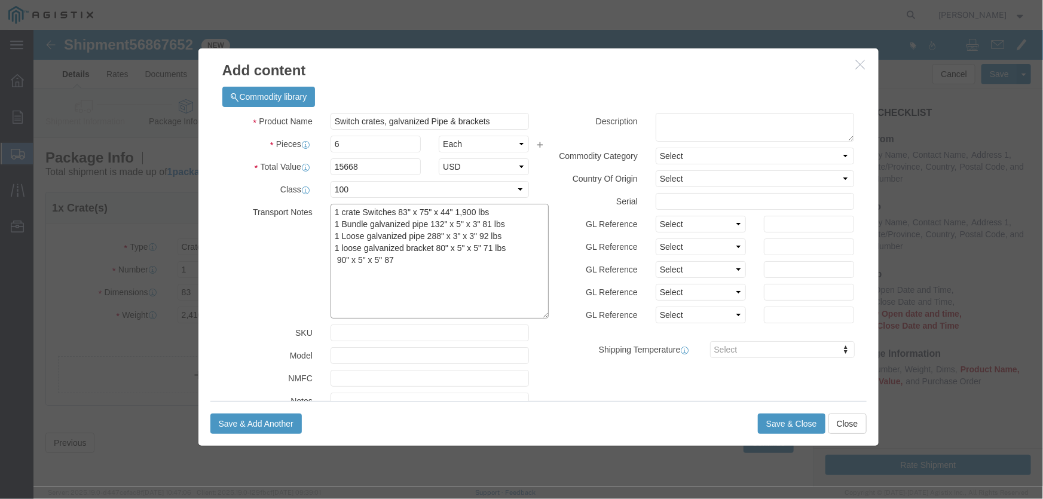
click textarea "1 crate Switches 83" x 75" x 44" 1,900 lbs 1 Bundle galvanized pipe 132" x 5" x…"
type textarea "1 crate Switches 83" x 75" x 44" 1,900 lbs 1 Bundle galvanized pipe 132" x 5" x…"
click textarea
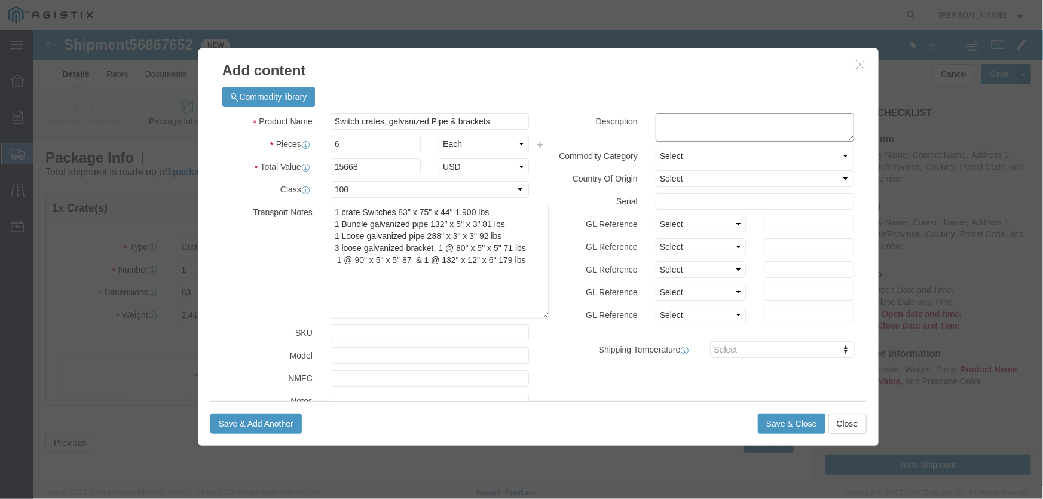
paste textarea "1 crate Switches 83" x 75" x 44" 1,900 lbs 1 Bundle galvanized pipe 132" x 5" x…"
type textarea "1 crate Switches 83" x 75" x 44" 1,900 lbs 1 Bundle galvanized pipe 132" x 5" x…"
drag, startPoint x: 749, startPoint y: 402, endPoint x: 754, endPoint y: 420, distance: 18.0
click button "Save & Close"
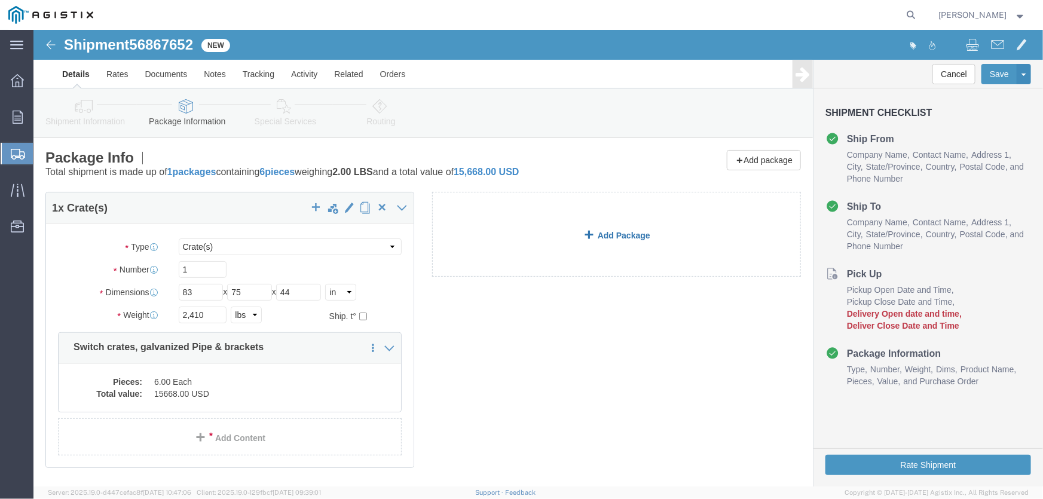
click link "Add Package"
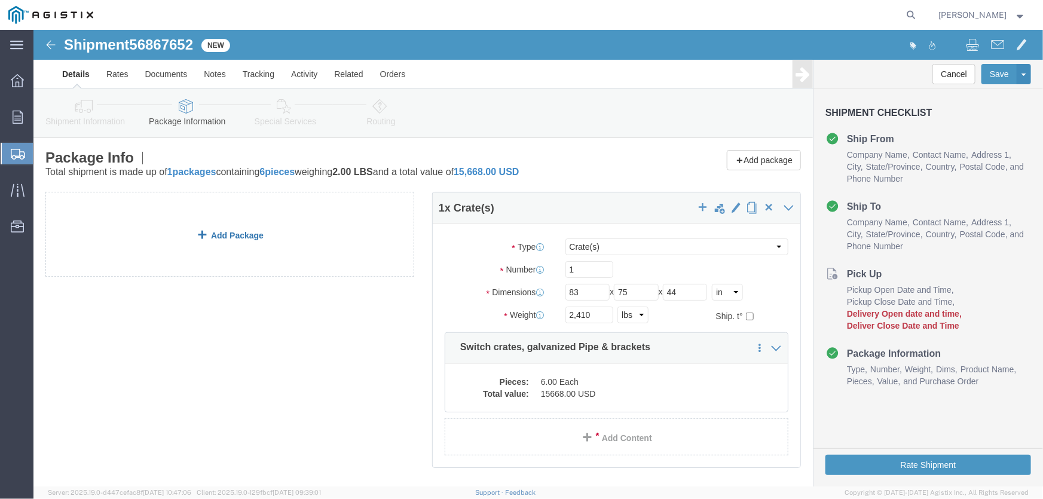
click link "Add Package"
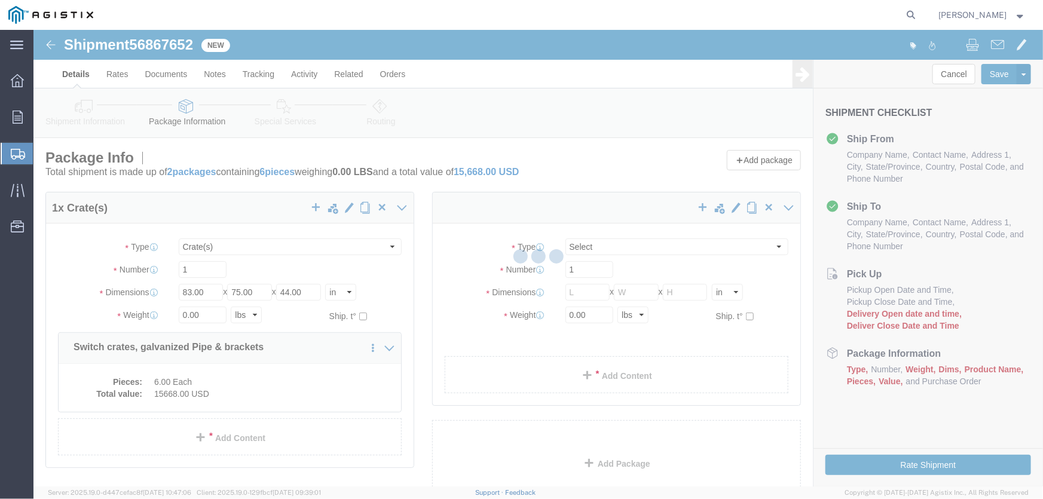
select select "CRAT"
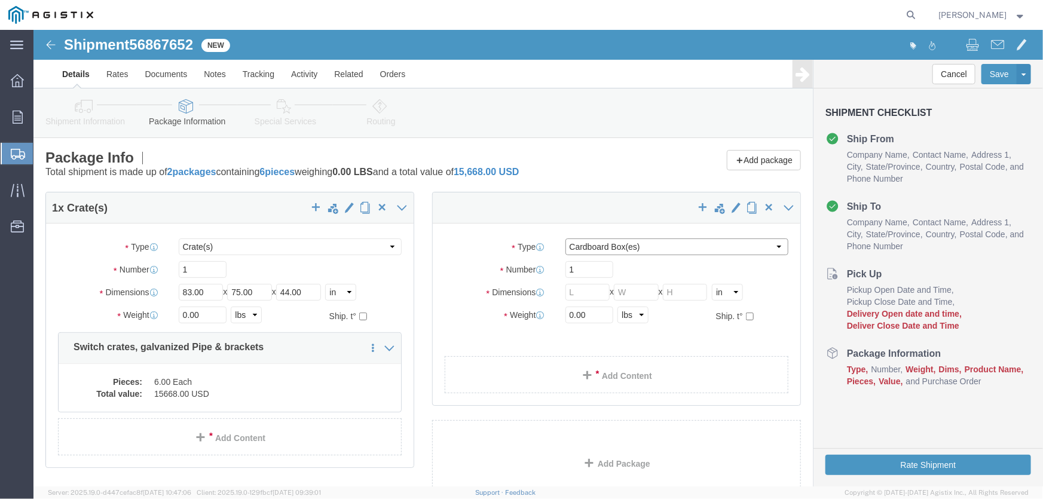
click select "Select Bulk Bundle(s) Cardboard Box(es) Carton(s) Crate(s) Drum(s) (Fiberboard)…"
select select "CRAT"
click select "Select Bulk Bundle(s) Cardboard Box(es) Carton(s) Crate(s) Drum(s) (Fiberboard)…"
click input "1"
drag, startPoint x: 543, startPoint y: 240, endPoint x: 515, endPoint y: 239, distance: 28.7
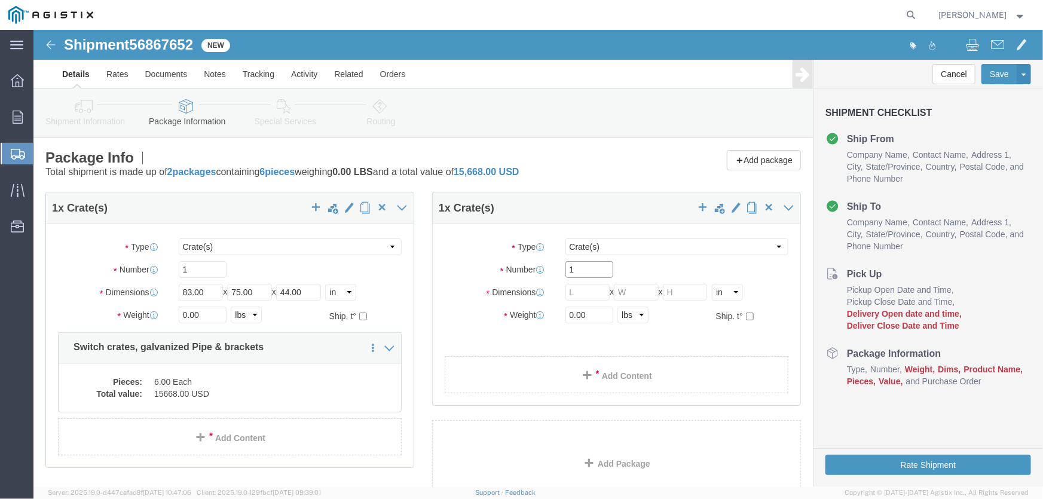
click div "Number 1"
type input "3"
type input "5"
click input "text"
type input "121"
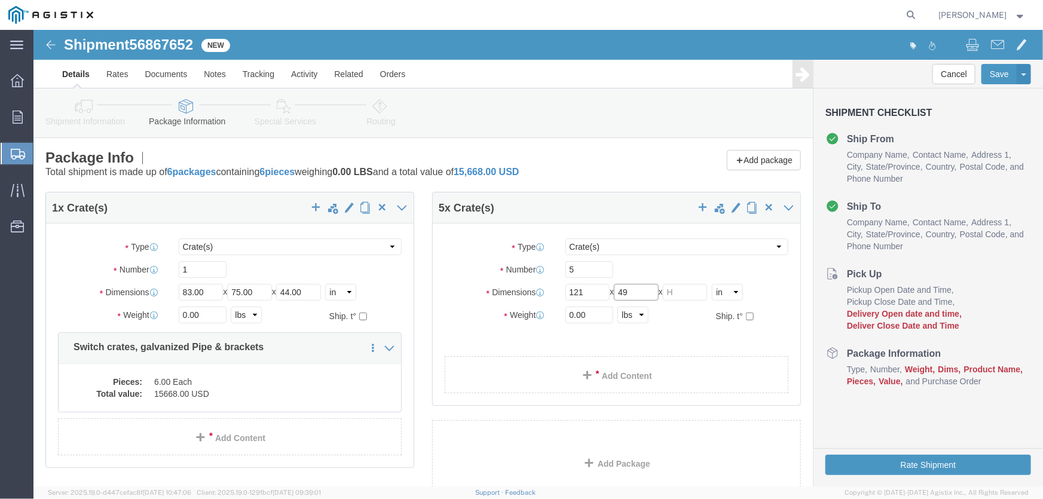
type input "49"
type input "115"
drag, startPoint x: 550, startPoint y: 280, endPoint x: 509, endPoint y: 281, distance: 41.3
click div "Weight 0.00 Select kgs lbs Ship. t°"
type input "26,456"
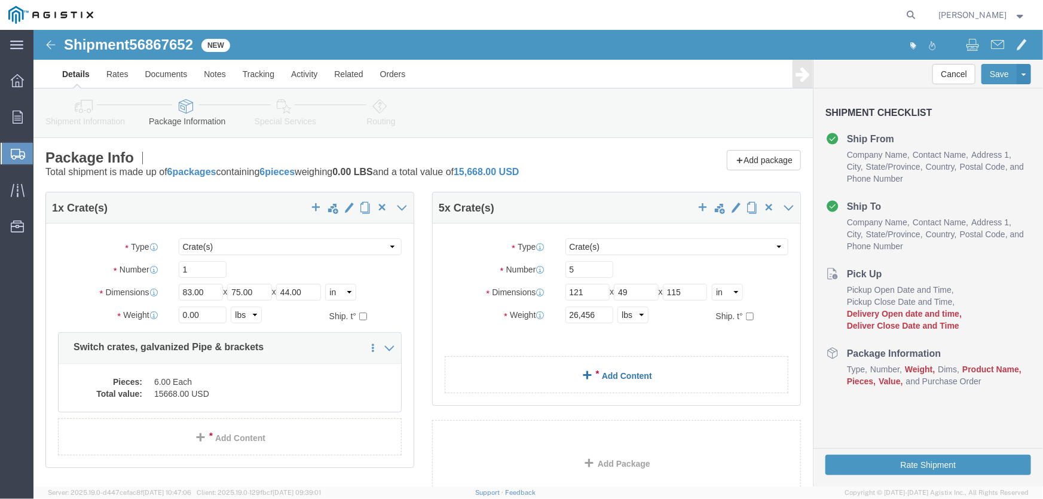
click span
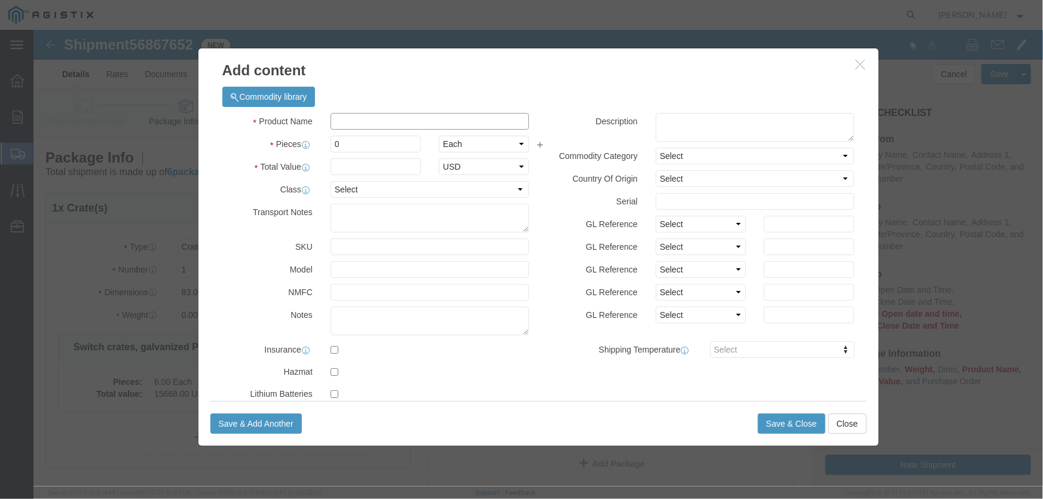
click input "text"
type input "crates switch, Bundle and loose galvanized steel pipe"
drag, startPoint x: 331, startPoint y: 117, endPoint x: 272, endPoint y: 115, distance: 59.2
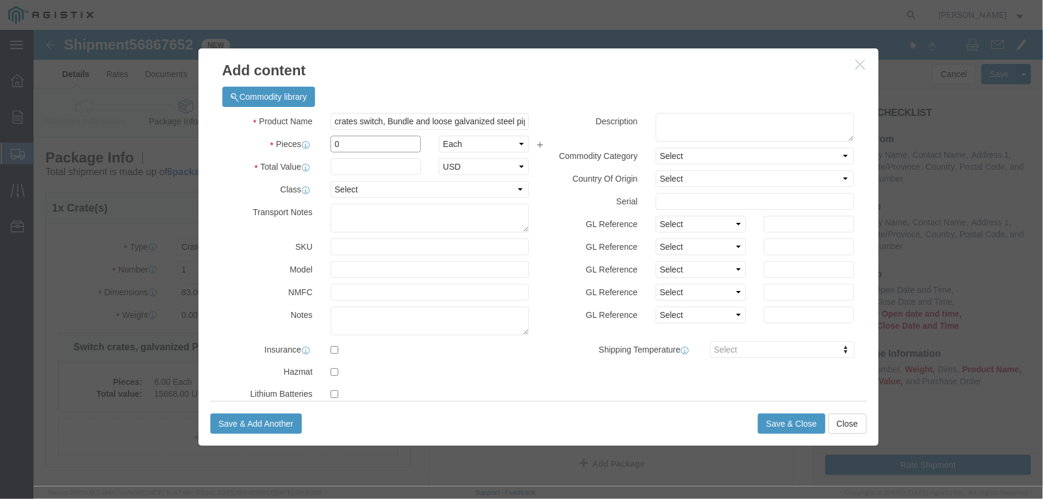
click div "Pieces 0 Select Bag Barrels 100Board Feet Bottle Box Blister Pack Carats Can Ca…"
type input "15"
click input "text"
type input "213015"
click select "Select 50 55 60 65 70 85 92.5 100 125 175 250 300 400"
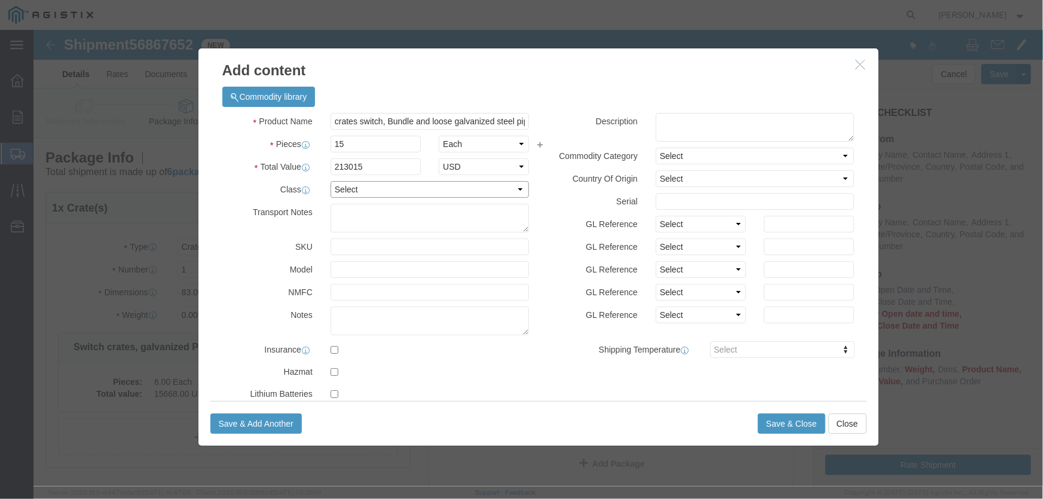
select select "100"
click select "Select 50 55 60 65 70 85 92.5 100 125 175 250 300 400"
click textarea
type textarea "5 crates switches 121"x 49" x 115"lbs, 1 @ 4414#, 1 @ 4427# and 3 @ 5647 # 5 Bu…"
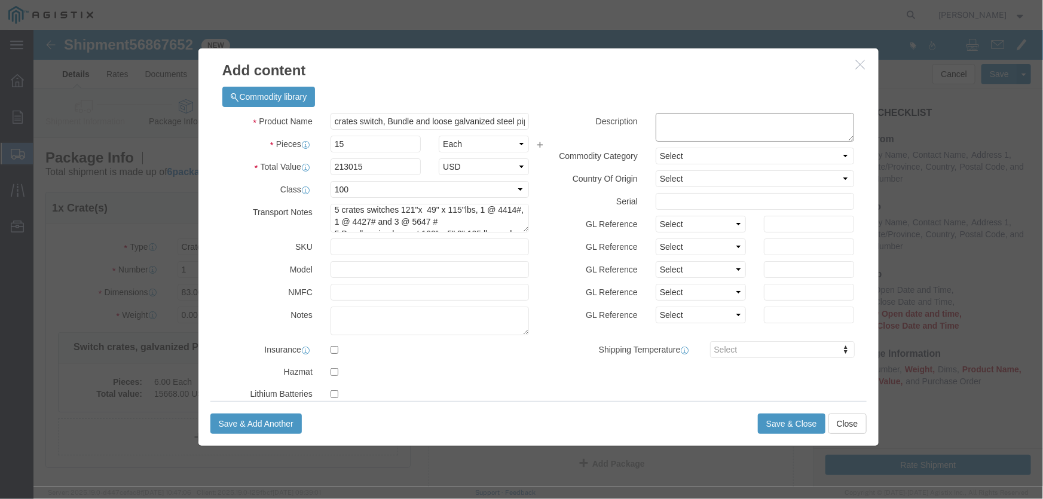
click textarea
paste textarea "5 crates switches 121"x 49" x 115"lbs, 1 @ 4414#, 1 @ 4427# and 3 @ 5647 # 5 Bu…"
type textarea "5 crates switches 121"x 49" x 115"lbs, 1 @ 4414#, 1 @ 4427# and 3 @ 5647 # 5 Bu…"
click div
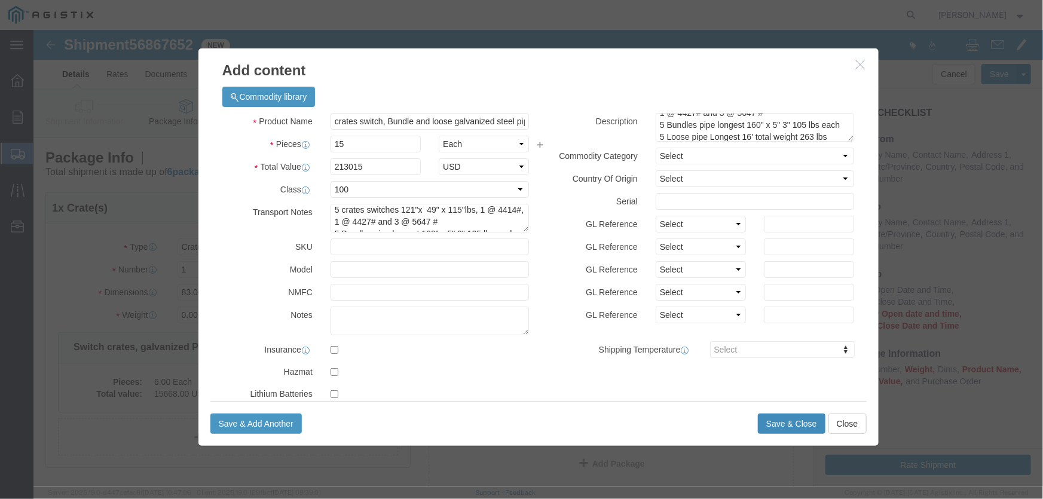
click button "Save & Close"
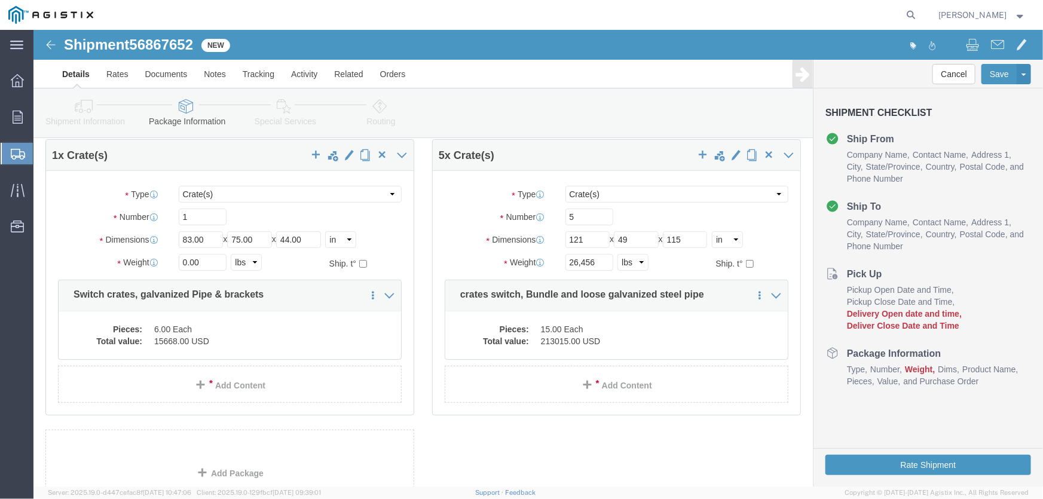
scroll to position [0, 0]
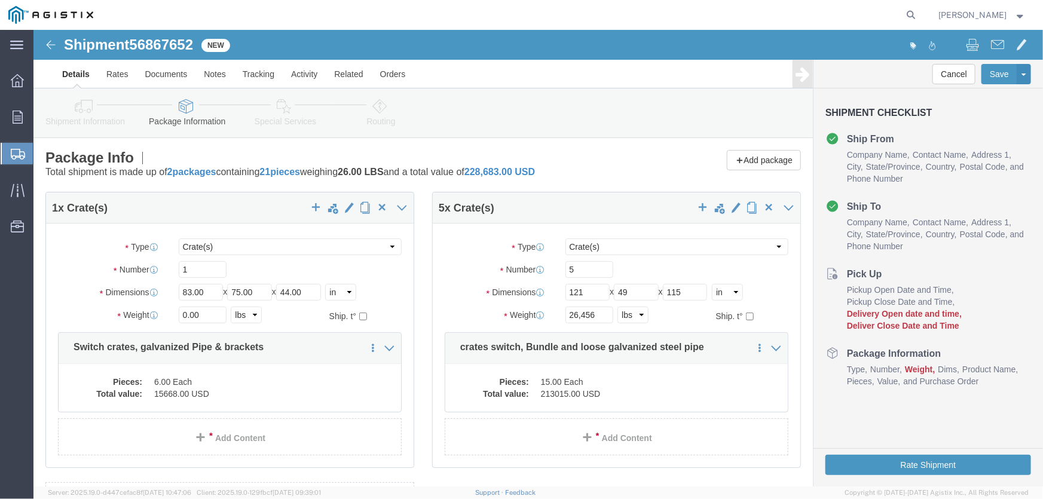
click link "Details"
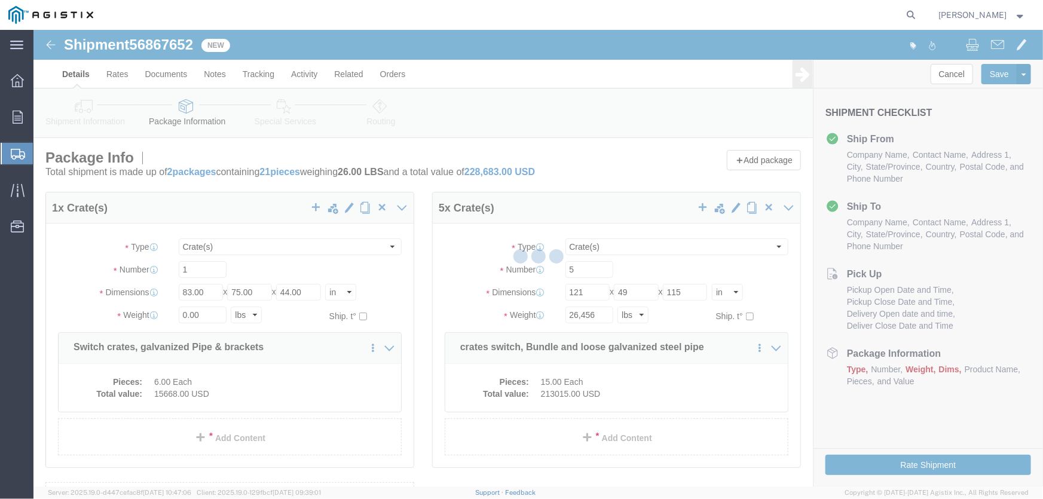
select select "21396"
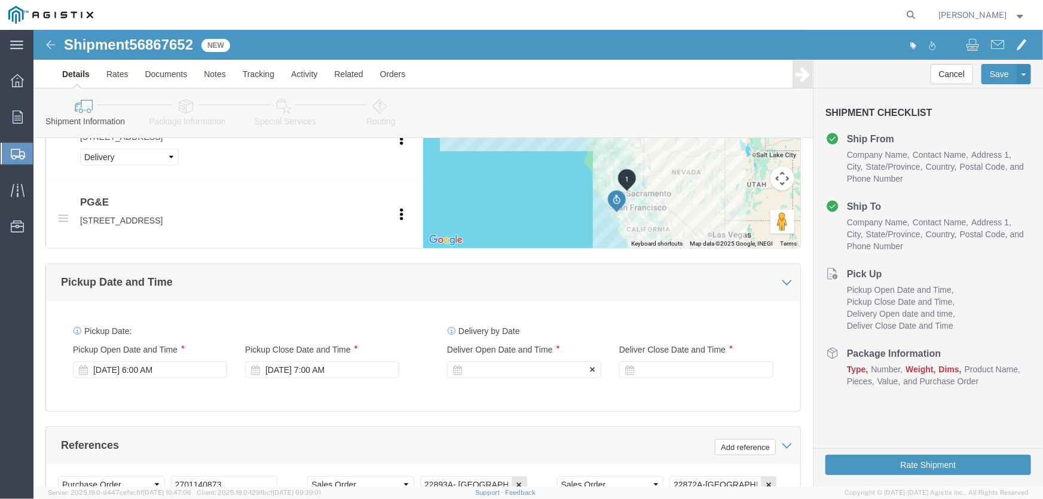
click div
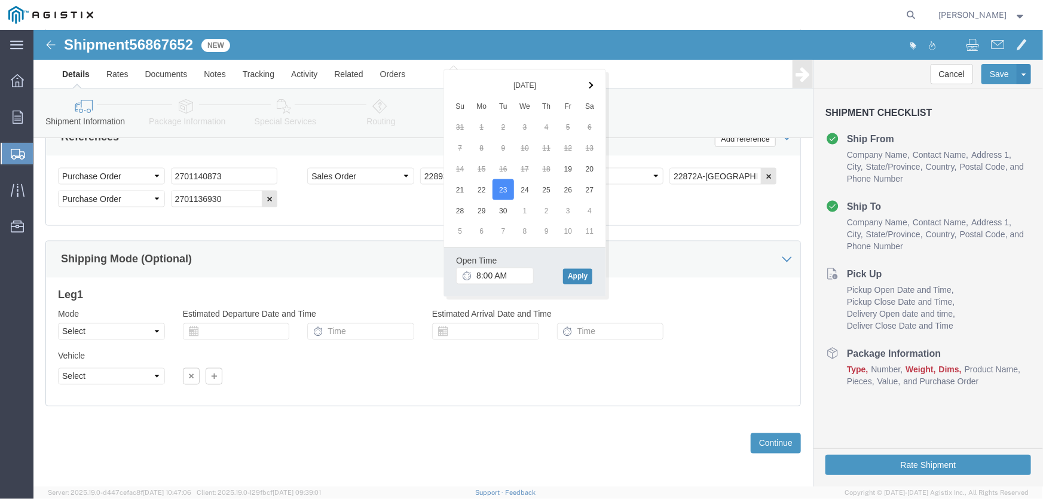
click button "Apply"
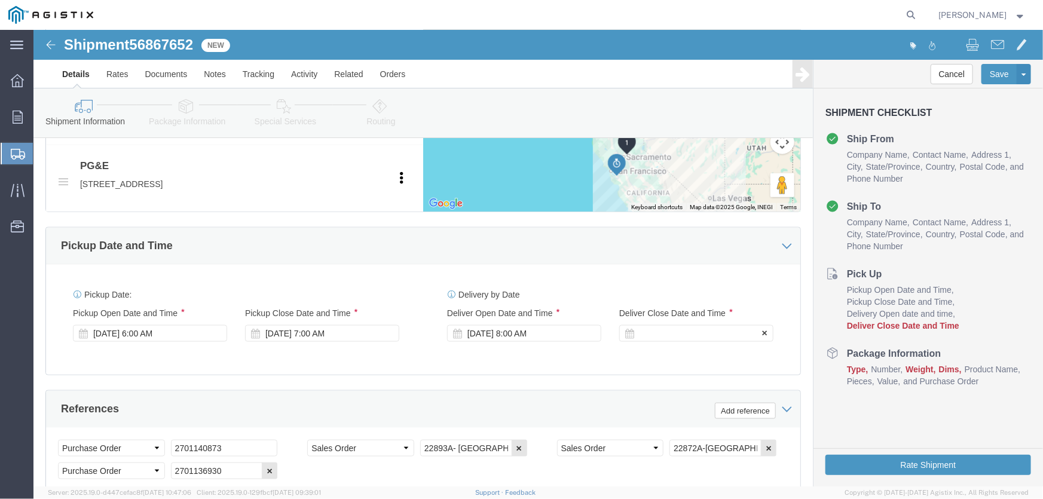
click div
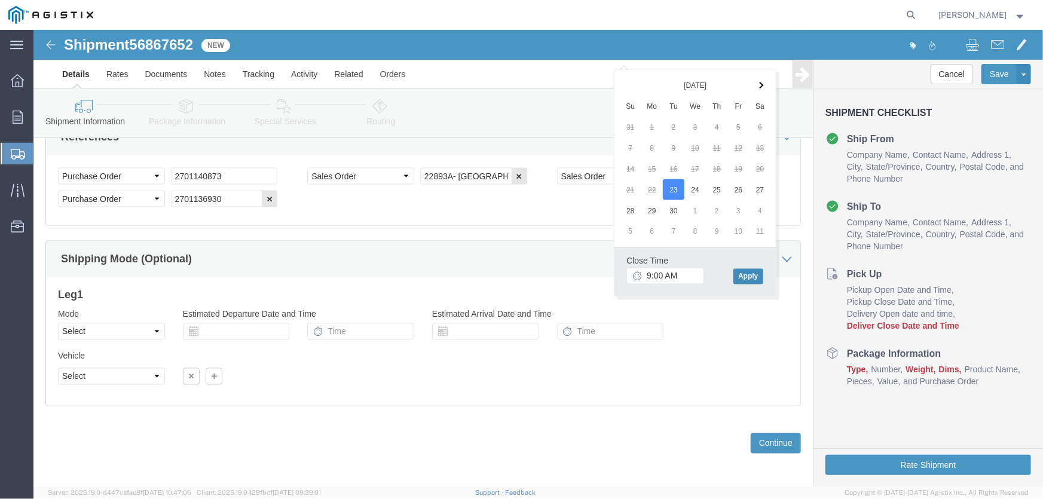
click button "Apply"
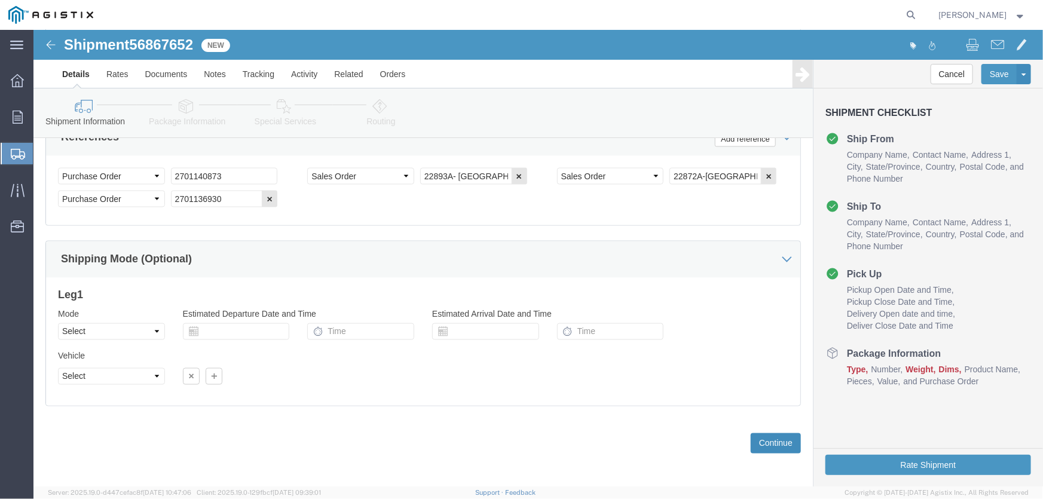
click button "Continue"
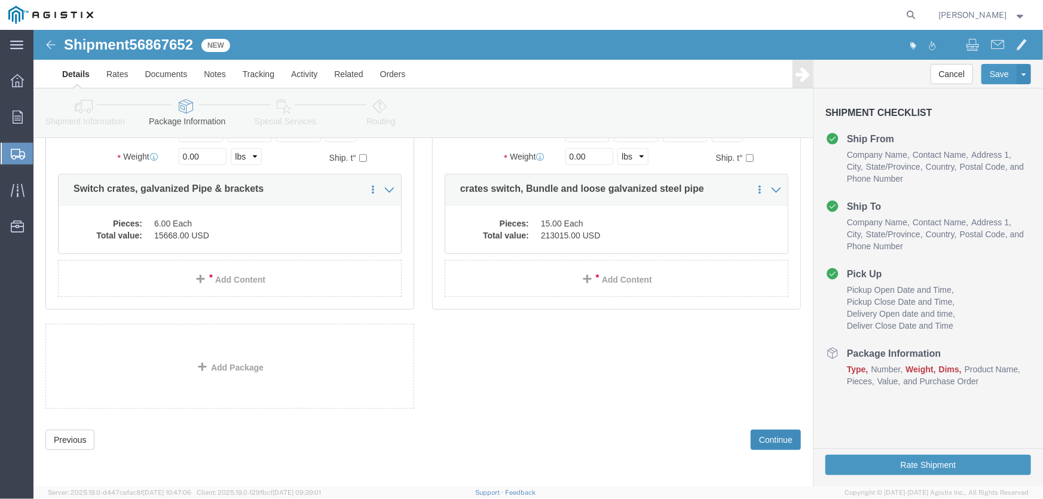
scroll to position [0, 0]
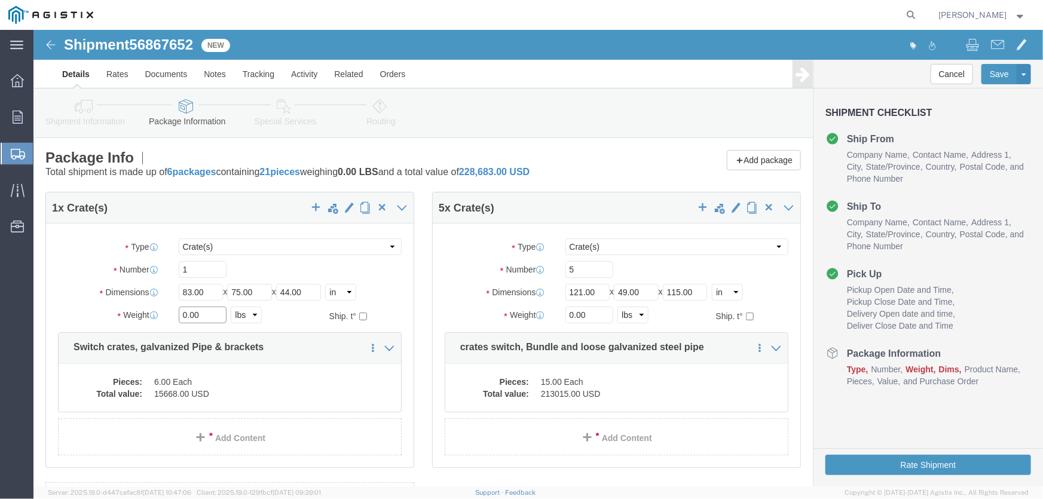
click input "0.00"
drag, startPoint x: 170, startPoint y: 281, endPoint x: 127, endPoint y: 278, distance: 43.7
click div "Weight 0.00 Select kgs lbs Ship. t°"
type input "2410"
drag, startPoint x: 542, startPoint y: 283, endPoint x: 515, endPoint y: 282, distance: 27.5
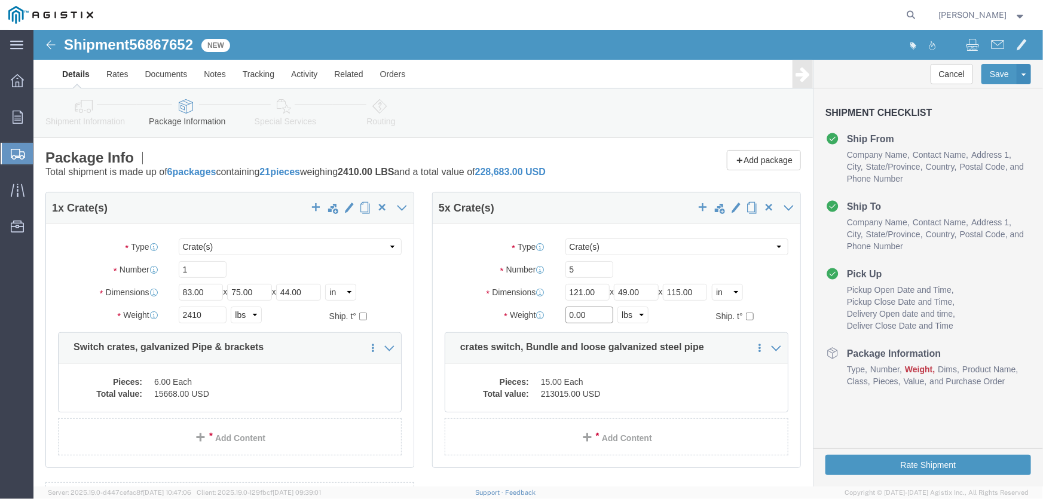
click div "Weight 0.00 Select kgs lbs Ship. t°"
type input "26456"
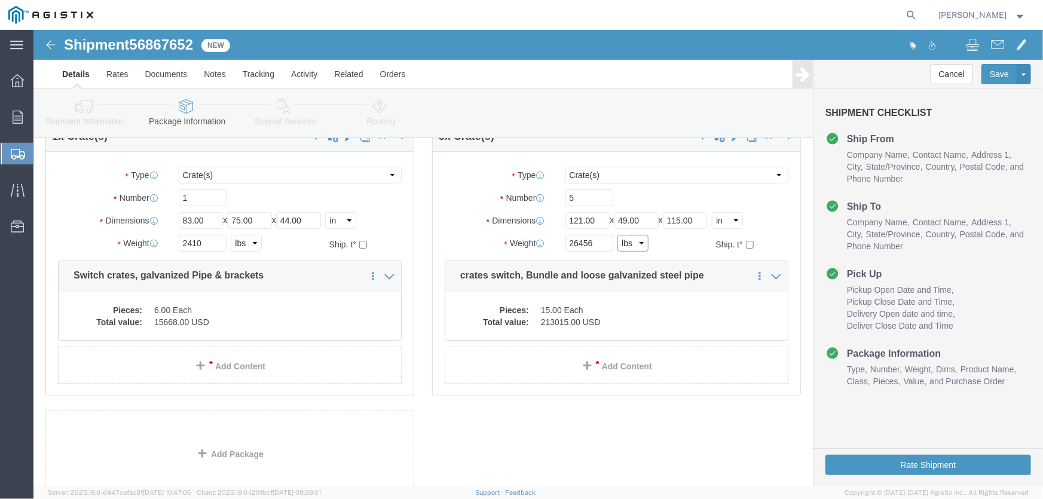
scroll to position [158, 0]
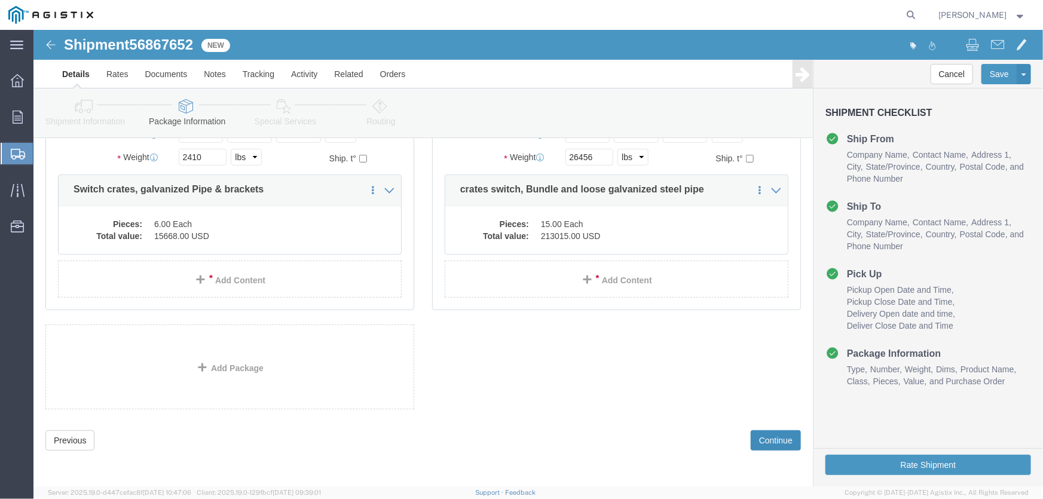
click button "Continue"
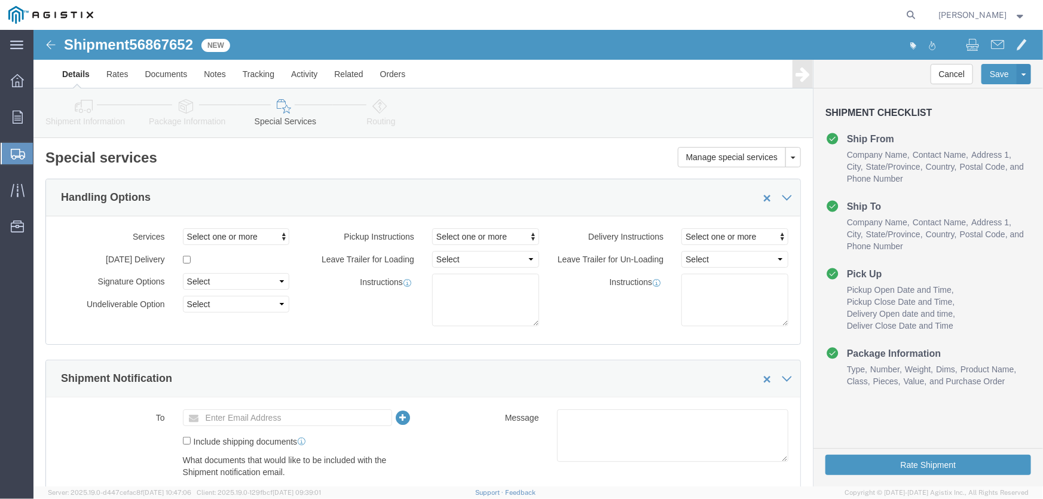
scroll to position [0, 0]
click span "Select one or more"
type input "s"
type input "d"
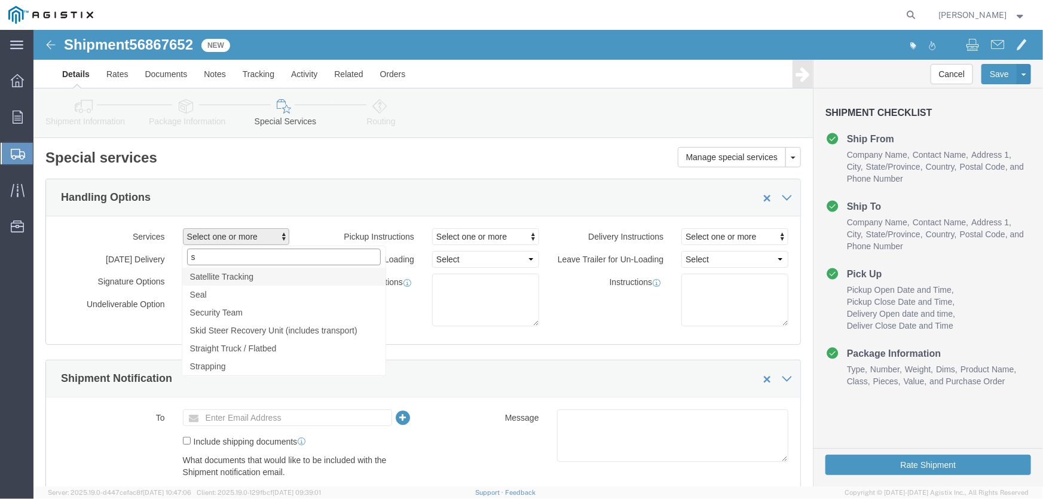
type input "st"
click span "Straight Truck / Flatbed"
click span "button"
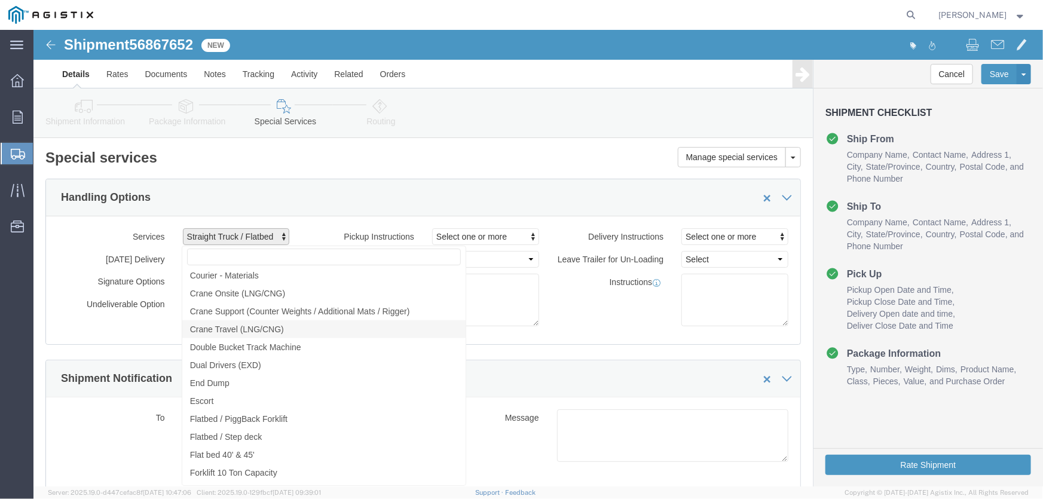
scroll to position [815, 0]
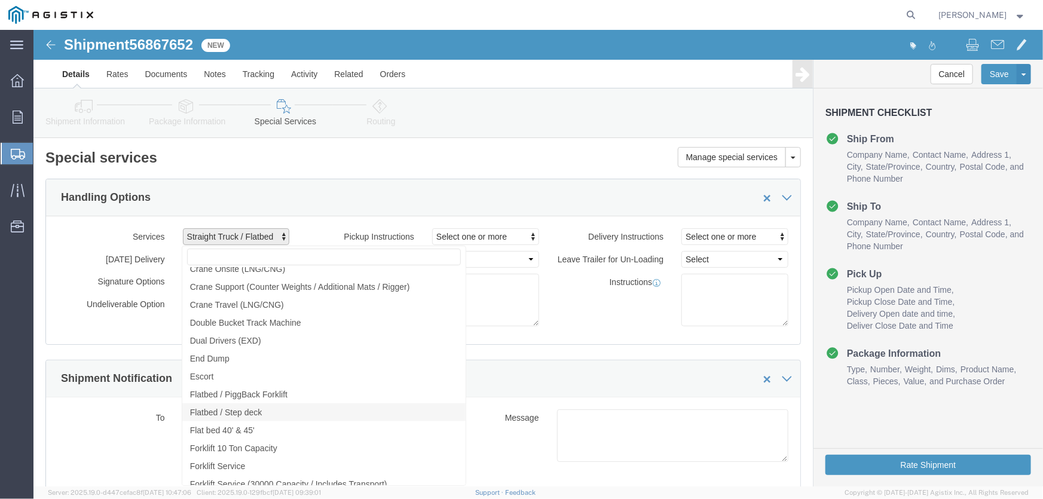
click link "Flatbed / Step deck"
select select "VEHICLE_STEP"
click div "Delivery Instructions Select one or more Crane Required Delivery Limited Access…"
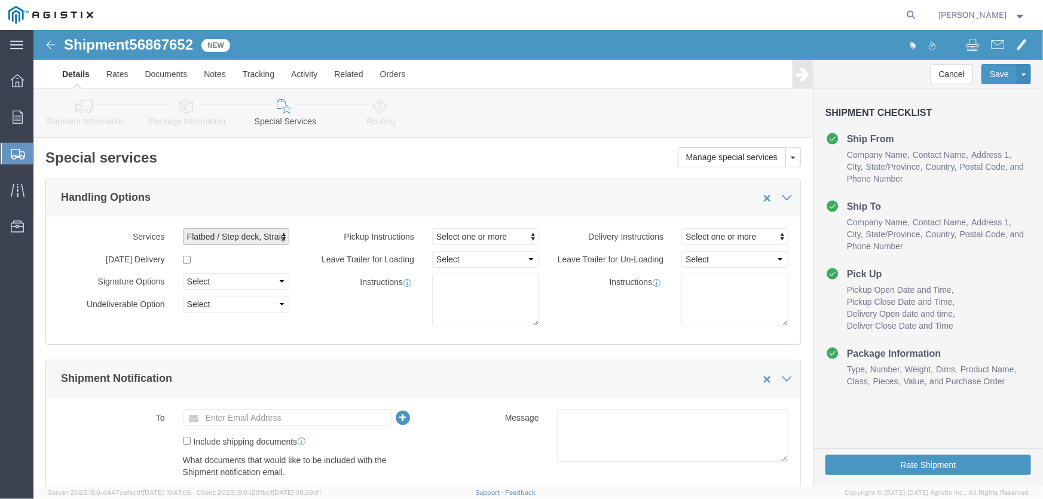
click span "Flatbed / Step deck, Straight Truck / Flatbed"
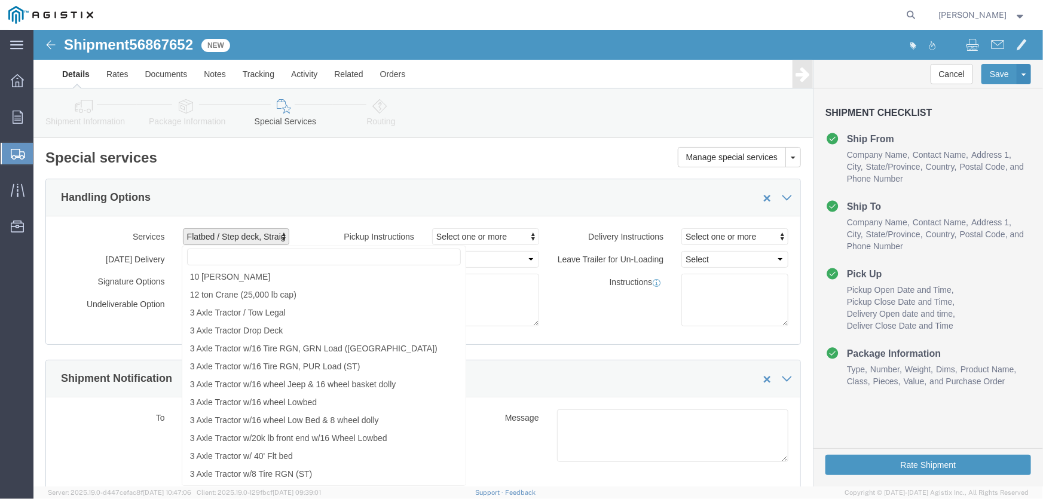
type input "s"
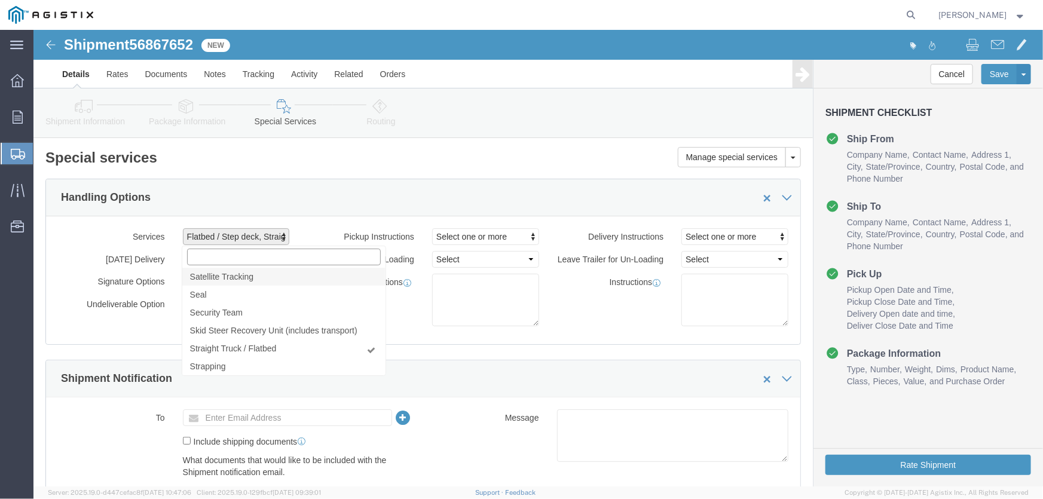
type input "f"
click span "Flatbed / Step deck"
select select "VEHICLE_STRT"
click div "Handling Options"
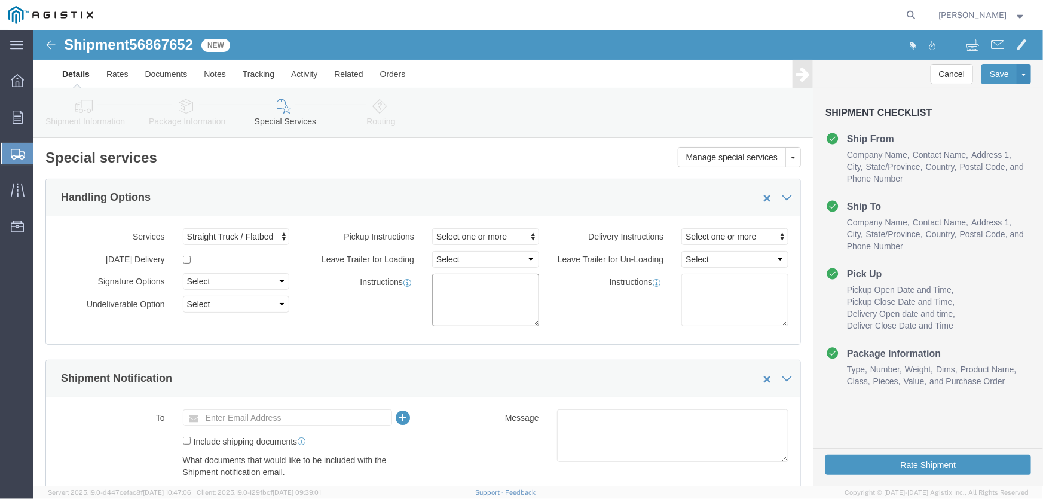
click textarea
type textarea "STEPDECK REQUIRED PASCOR LOADING HOURS 6AM-1PM"
click textarea
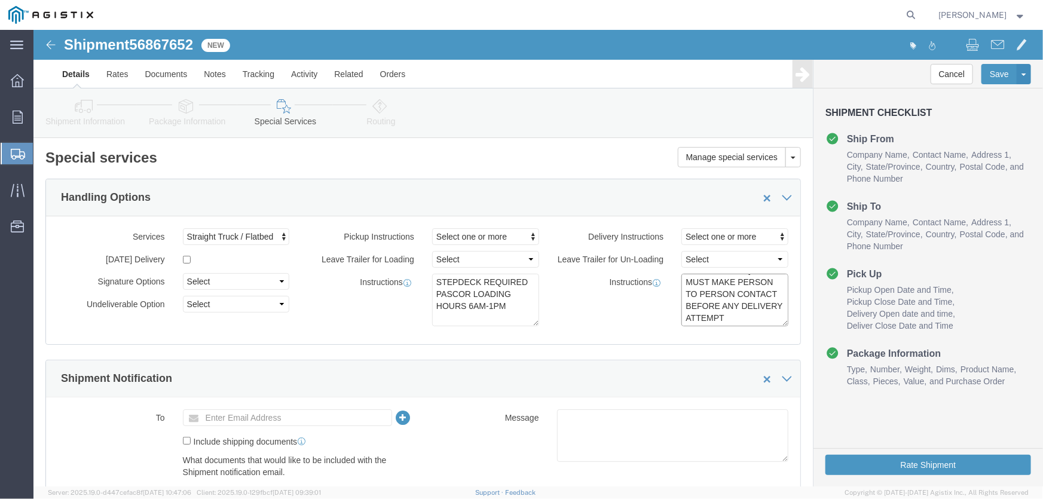
scroll to position [2, 0]
type textarea "STEPDECK REQUIRED-MUST MAKE PERSON TO PERSON CONTACT BEFORE ANY DELIVERY ATTEMPT"
click textarea
paste textarea "STEPDECK REQUIRED-MUST MAKE PERSON TO PERSON CONTACT BEFORE ANY DELIVERY ATTEMPT"
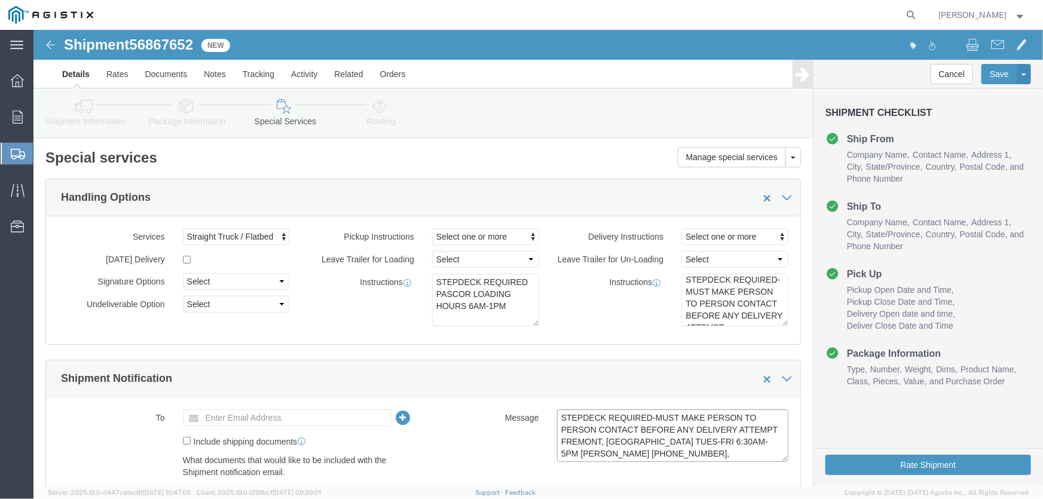
scroll to position [20, 0]
type textarea "STEPDECK REQUIRED-MUST MAKE PERSON TO PERSON CONTACT BEFORE ANY DELIVERY ATTEMP…"
click ul "Enter Email Address"
type input "G"
type input "MA"
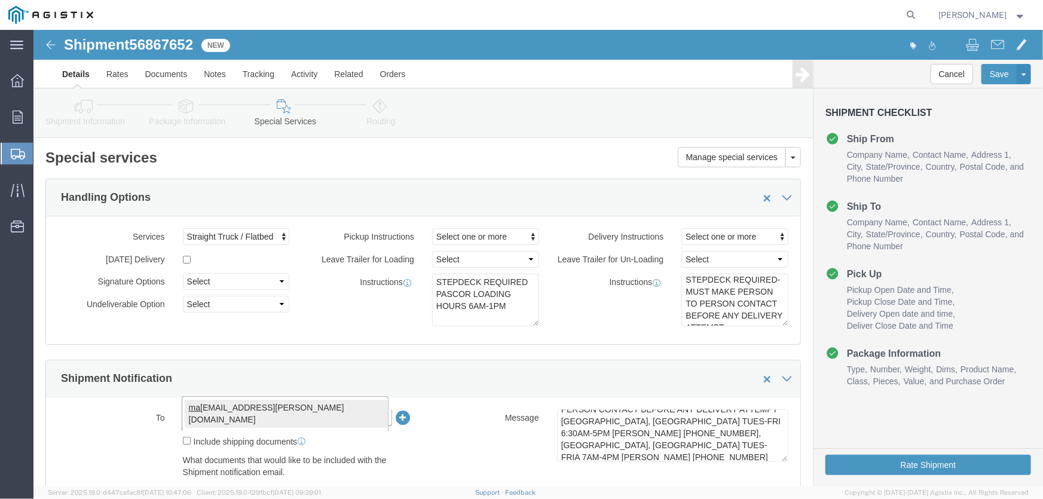
type input "[PERSON_NAME][EMAIL_ADDRESS][PERSON_NAME][DOMAIN_NAME]"
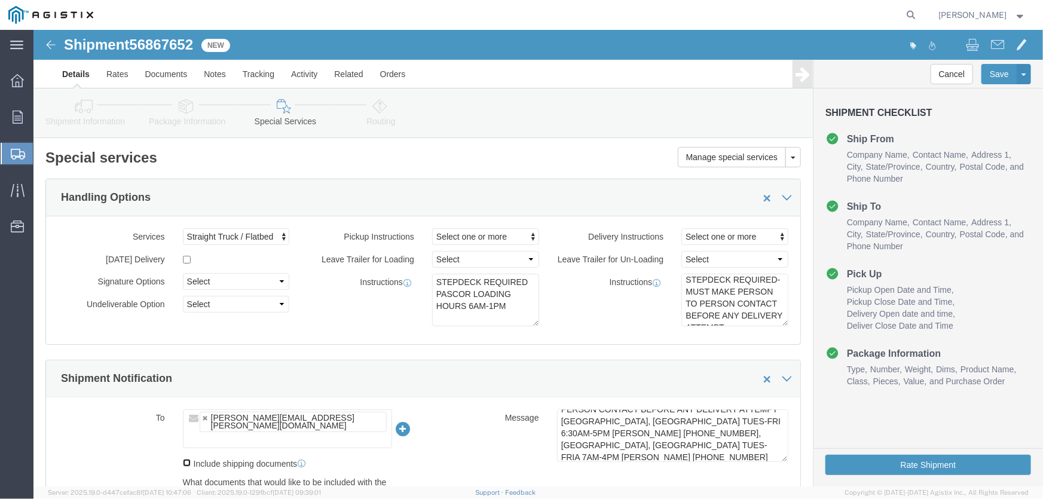
click input "Include shipping documents"
checkbox input "true"
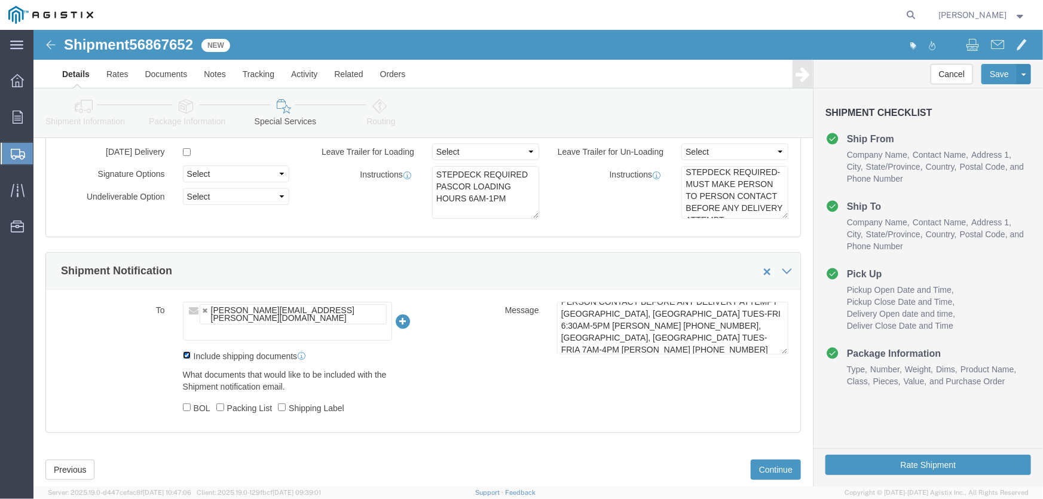
scroll to position [108, 0]
click button "Continue"
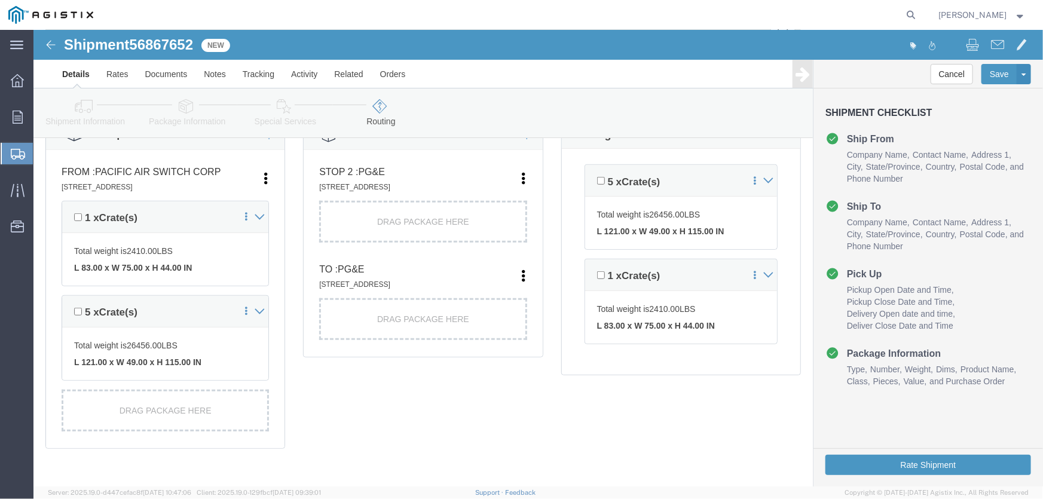
scroll to position [267, 0]
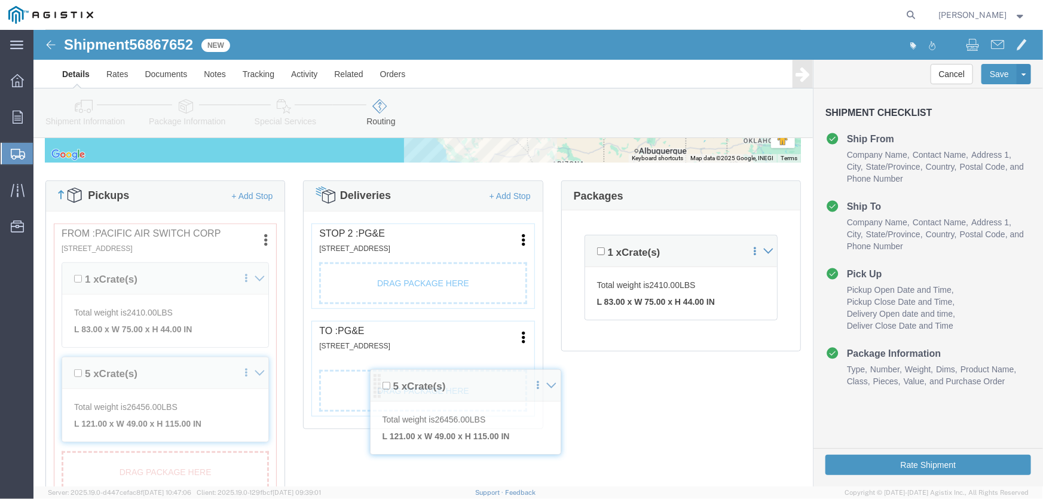
drag, startPoint x: 550, startPoint y: 212, endPoint x: 335, endPoint y: 354, distance: 258.1
click div "Pickups + Add Stop From : Pacific Air Switch Corp [STREET_ADDRESS] Edit Move to…"
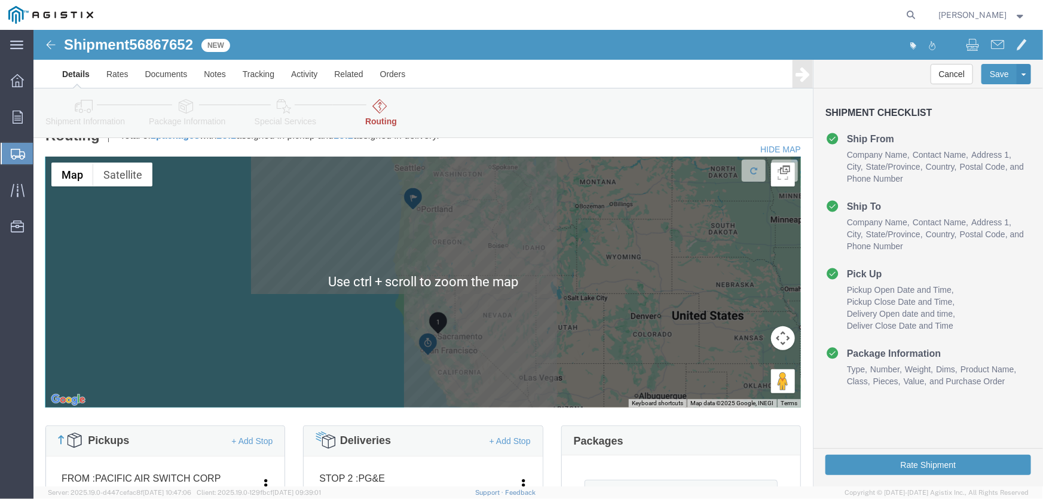
scroll to position [271, 0]
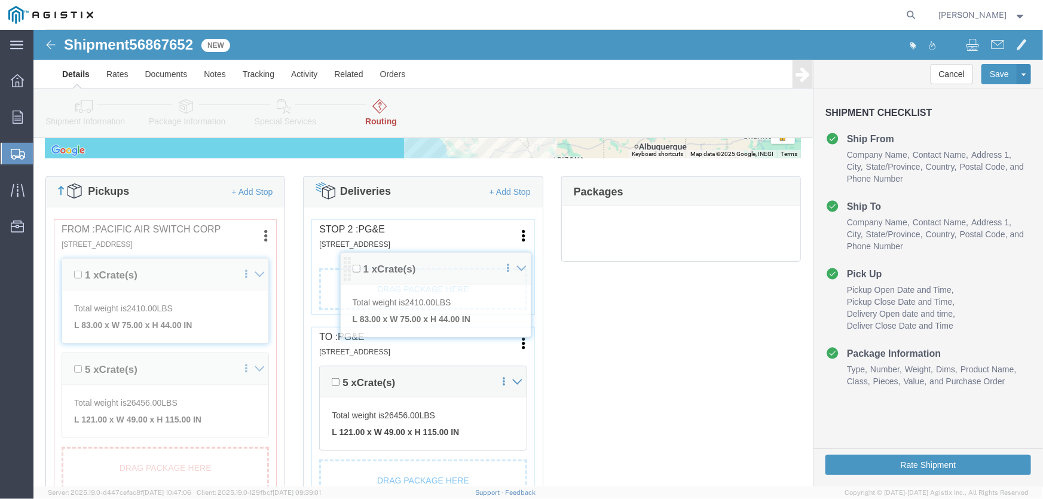
drag, startPoint x: 553, startPoint y: 216, endPoint x: 308, endPoint y: 237, distance: 246.0
click div "Pickups + Add Stop From : Pacific Air Switch Corp [STREET_ADDRESS] Edit Move to…"
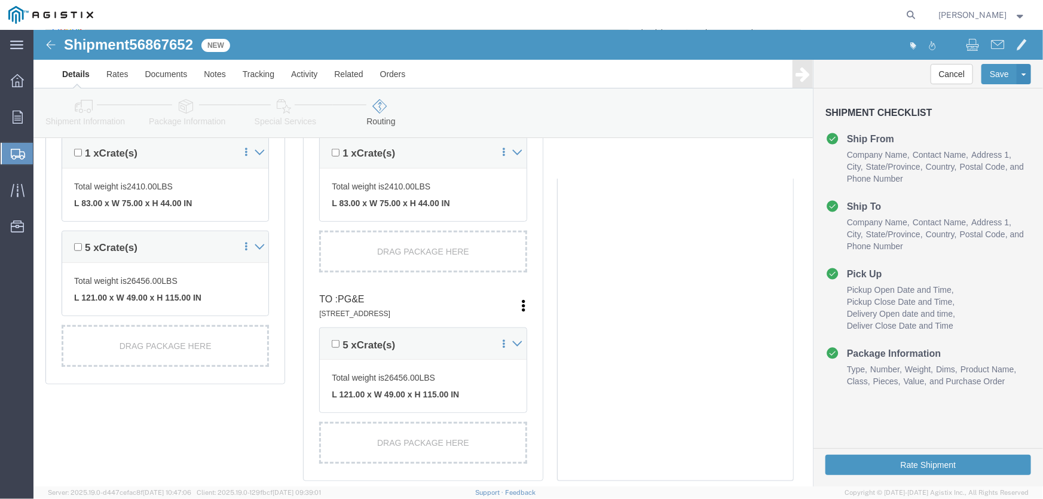
scroll to position [434, 0]
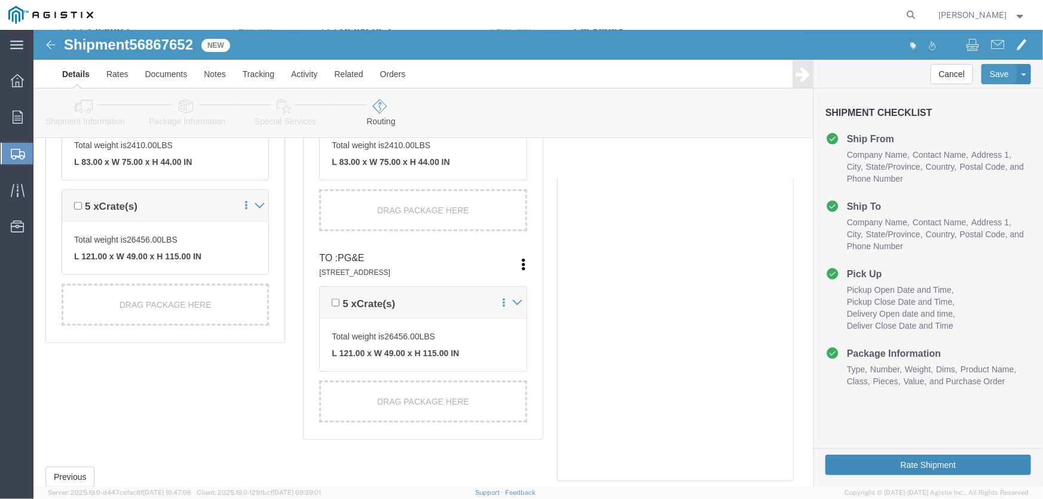
click button "Rate Shipment"
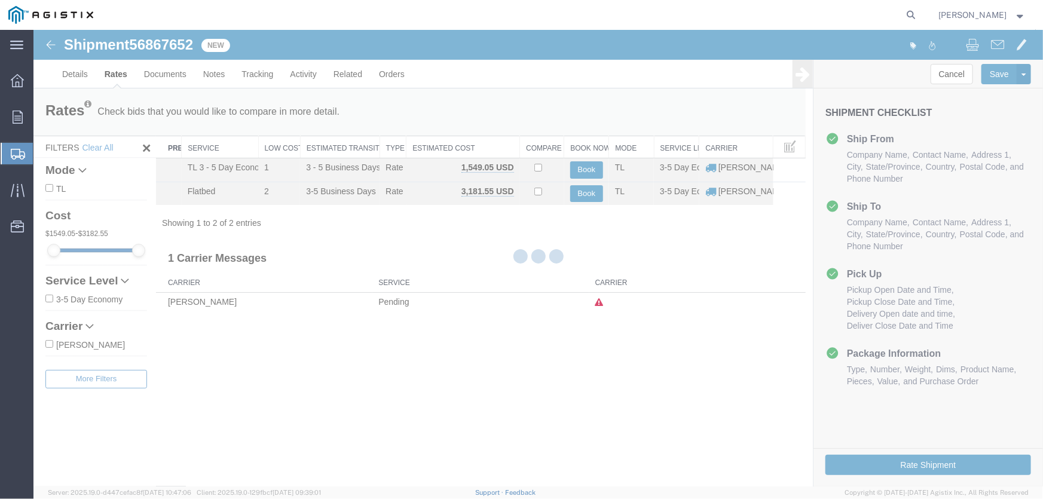
scroll to position [0, 0]
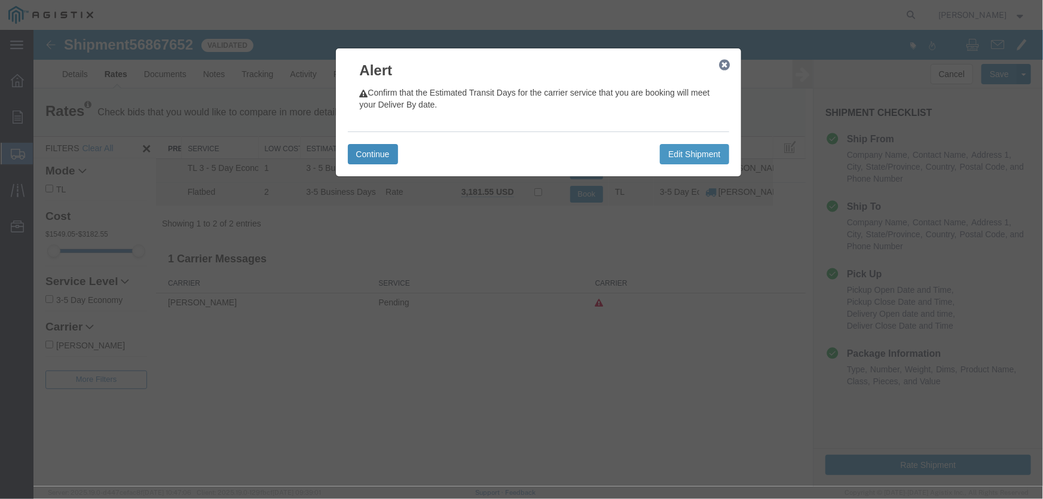
click at [381, 152] on button "Continue" at bounding box center [372, 153] width 50 height 20
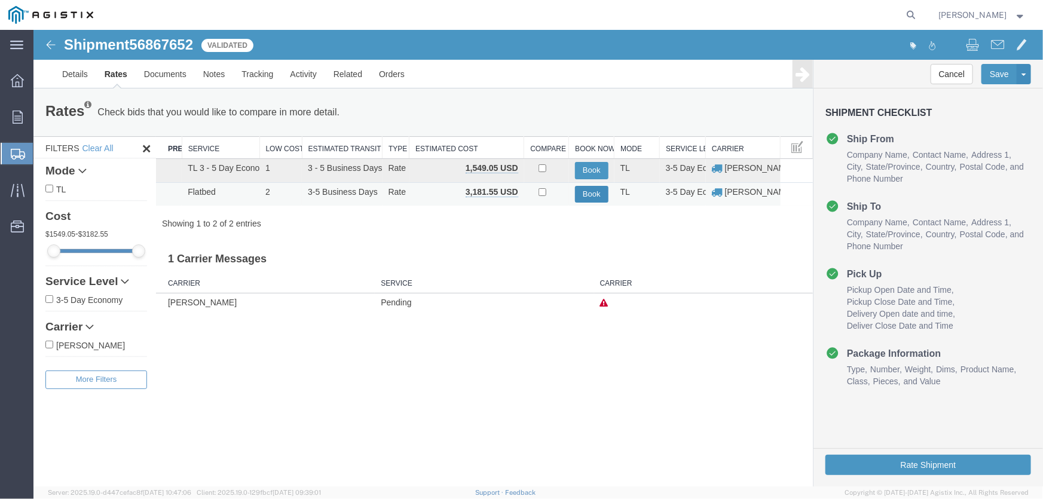
click at [586, 191] on button "Book" at bounding box center [590, 193] width 33 height 17
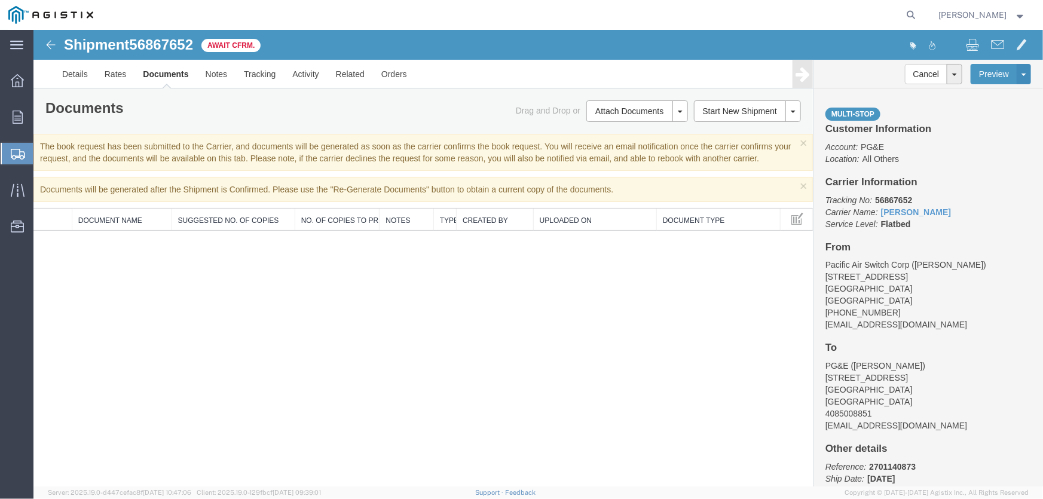
click at [162, 273] on div "Shipment 56867652 0 of 0 Await Cfrm. Details Rates Documents Notes Tracking Act…" at bounding box center [537, 257] width 1009 height 457
